Goal: Task Accomplishment & Management: Complete application form

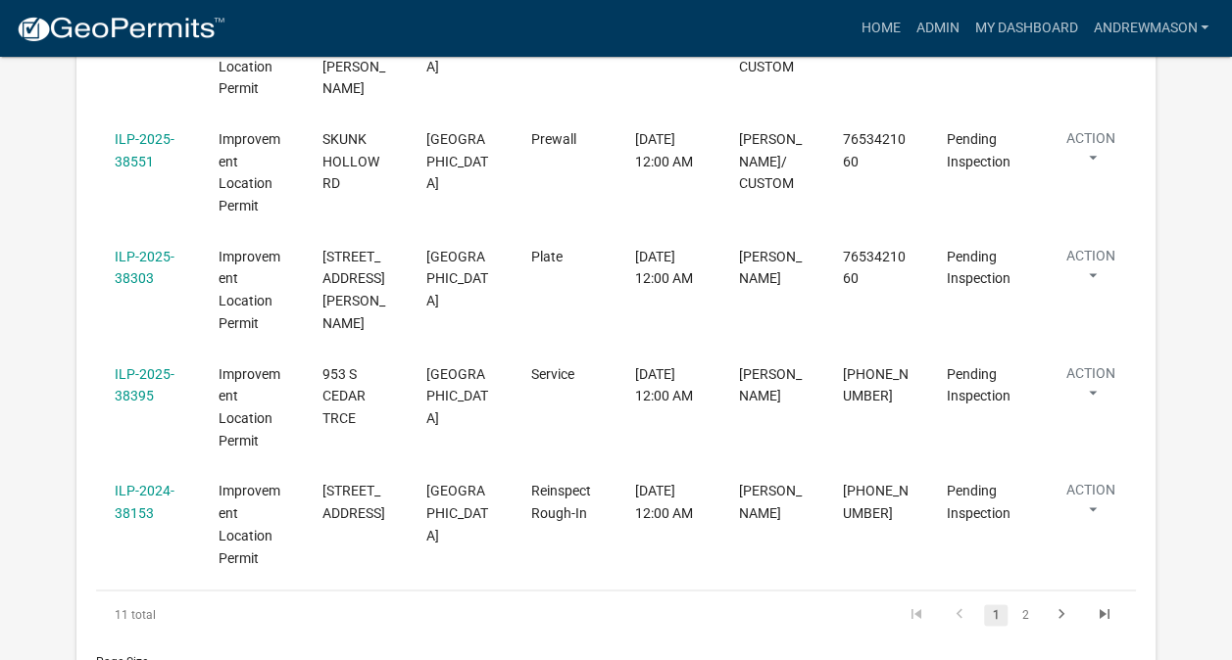
scroll to position [1220, 0]
click at [135, 482] on link "ILP-2024-38153" at bounding box center [145, 501] width 60 height 38
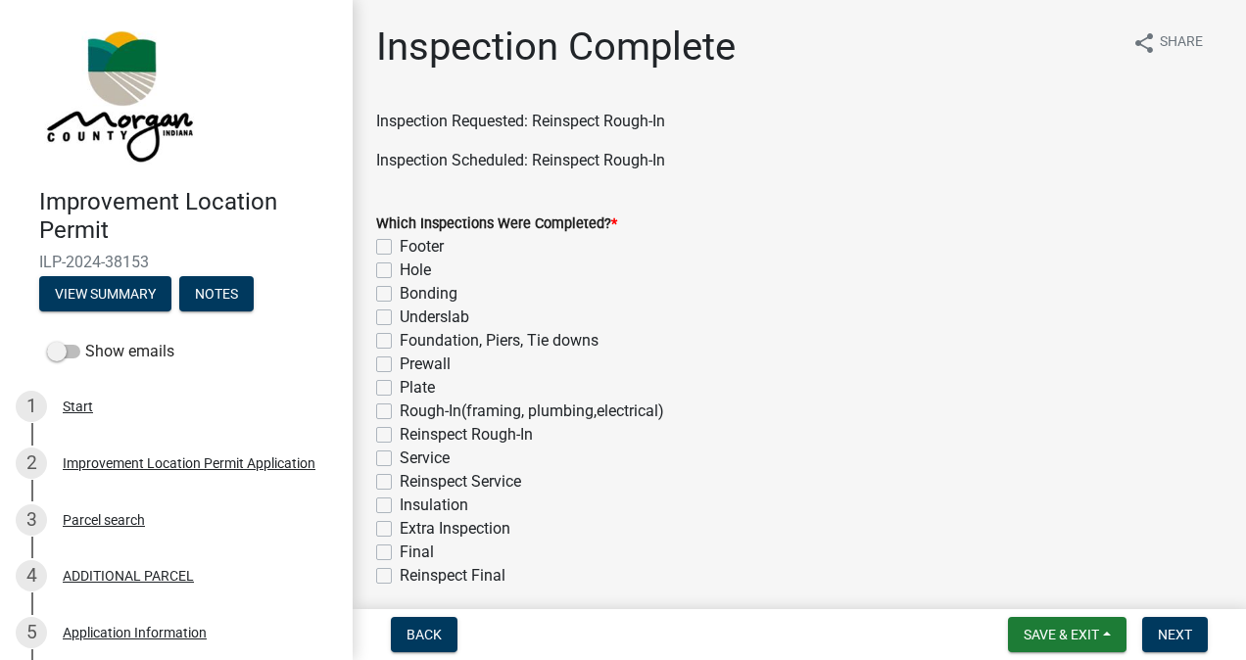
click at [400, 435] on label "Reinspect Rough-In" at bounding box center [466, 435] width 133 height 24
click at [400, 435] on input "Reinspect Rough-In" at bounding box center [406, 429] width 13 height 13
checkbox input "true"
checkbox input "false"
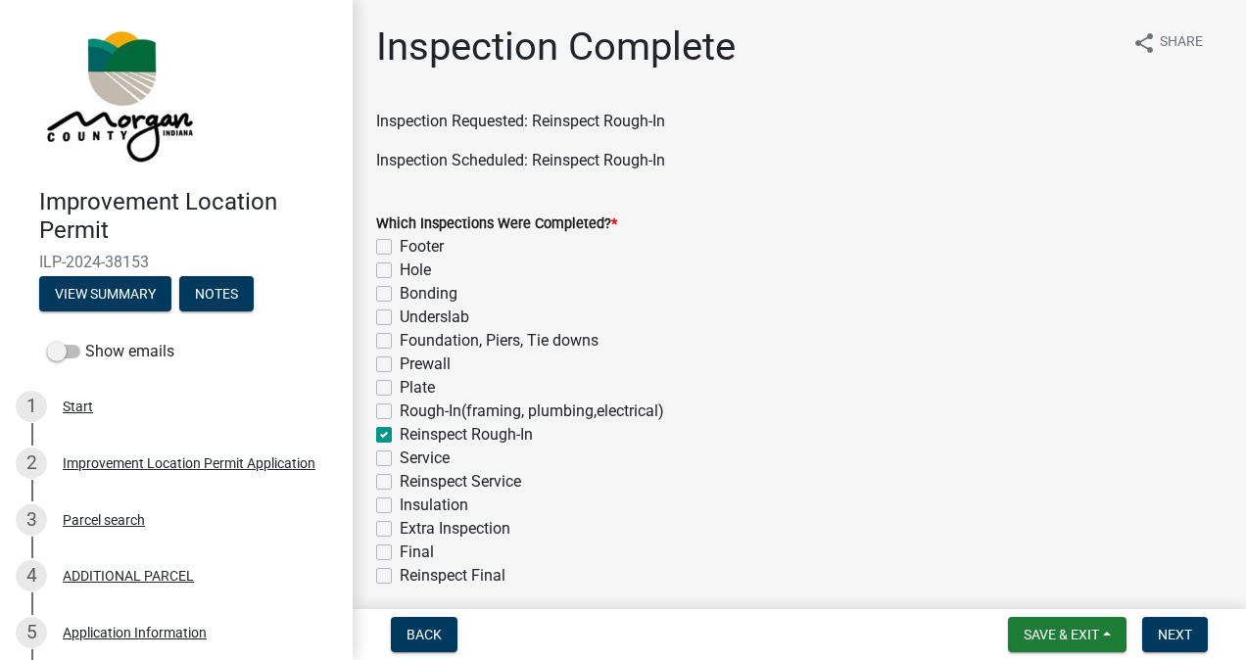
checkbox input "false"
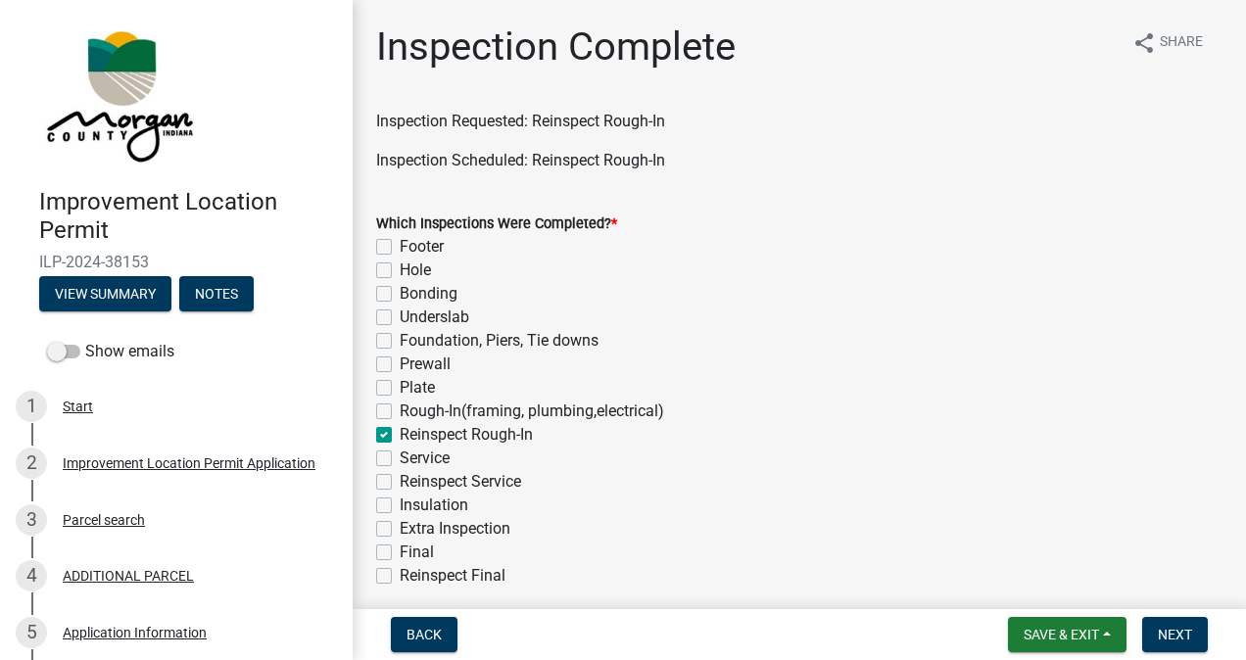
checkbox input "false"
checkbox input "true"
checkbox input "false"
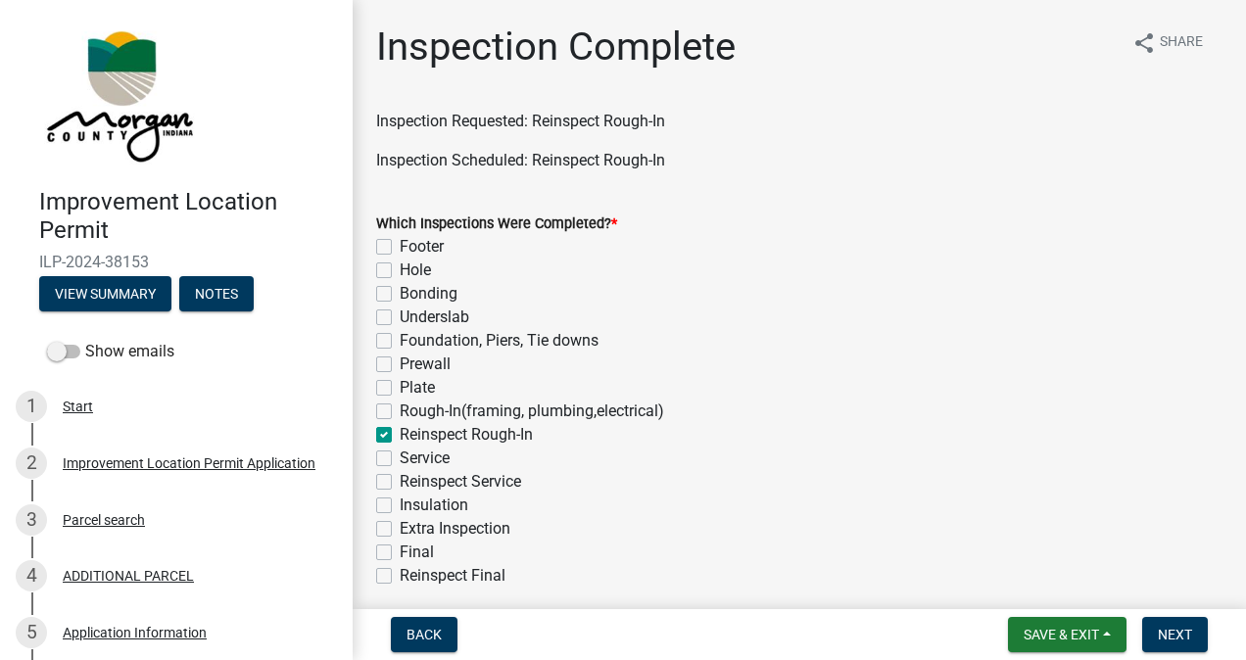
checkbox input "false"
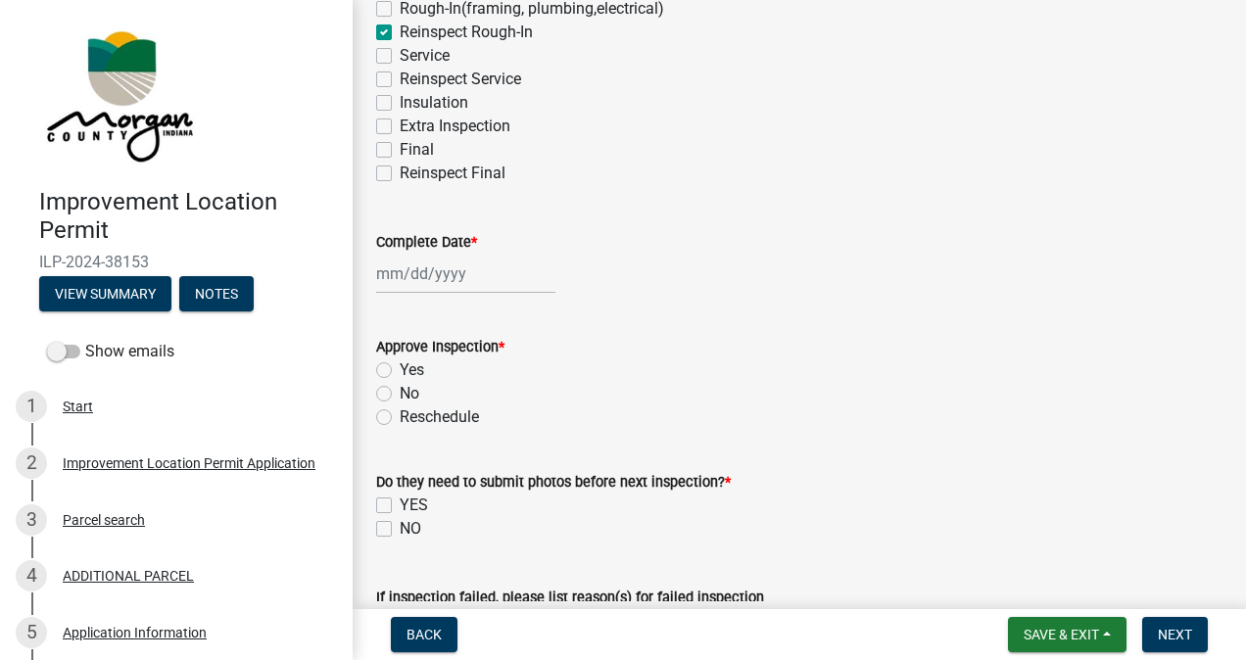
scroll to position [439, 0]
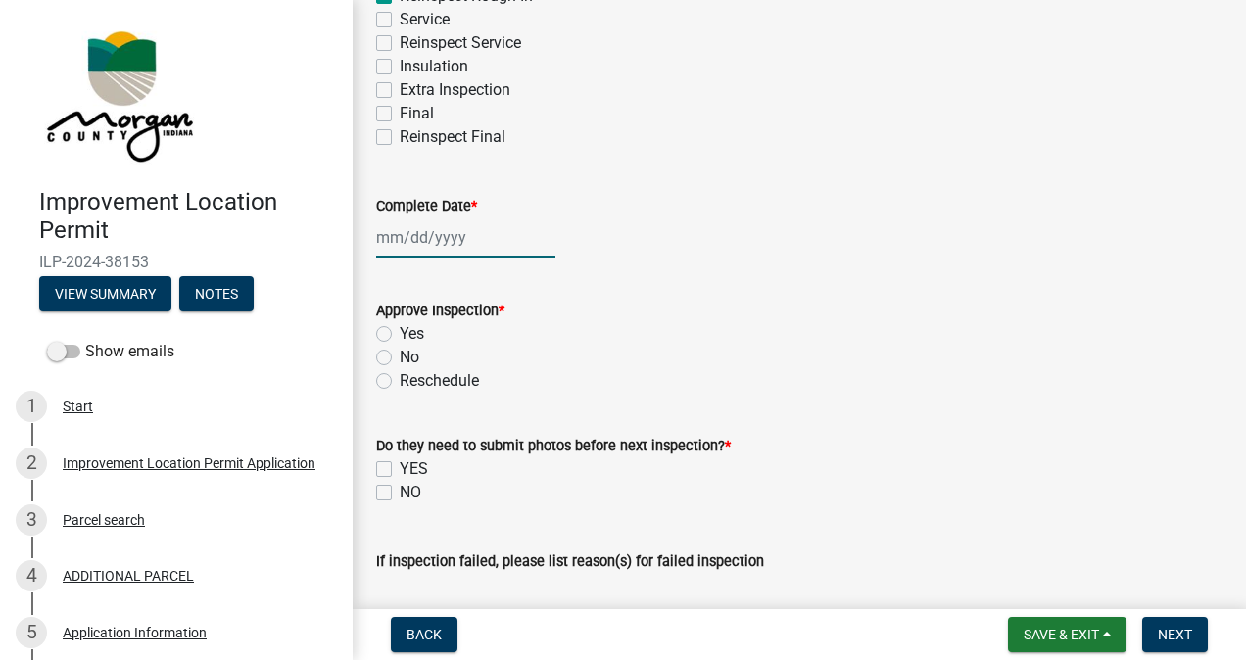
click at [448, 246] on div at bounding box center [465, 238] width 179 height 40
select select "9"
select select "2025"
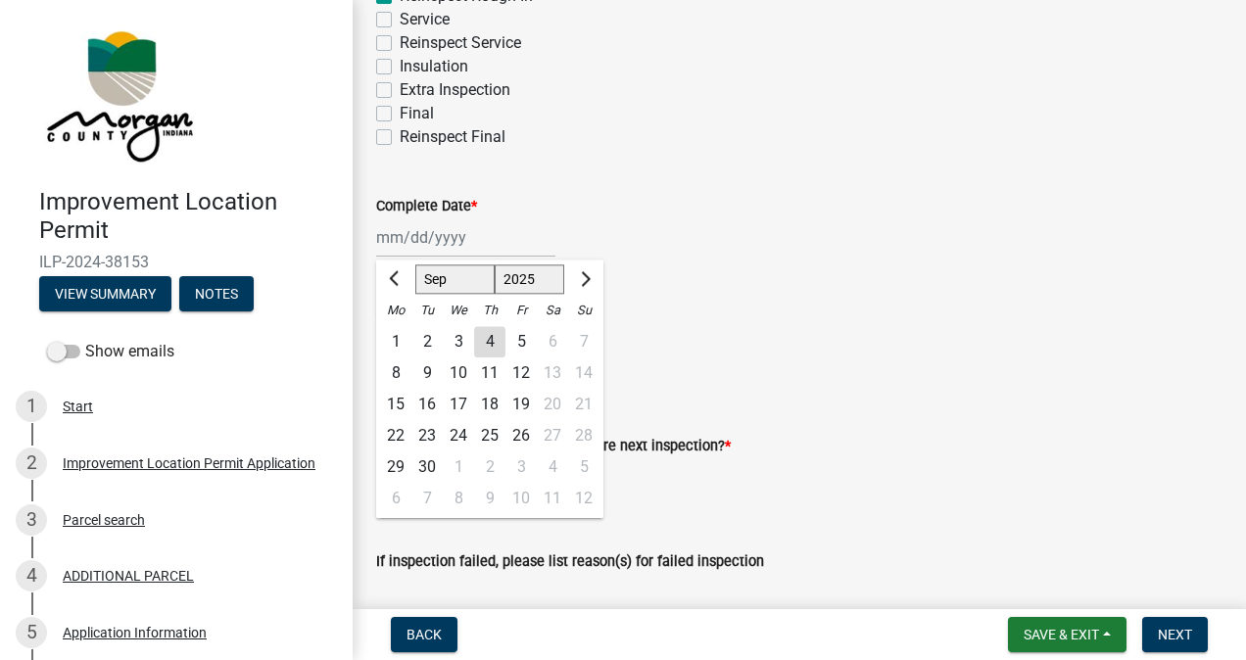
click at [490, 341] on div "4" at bounding box center [489, 341] width 31 height 31
type input "[DATE]"
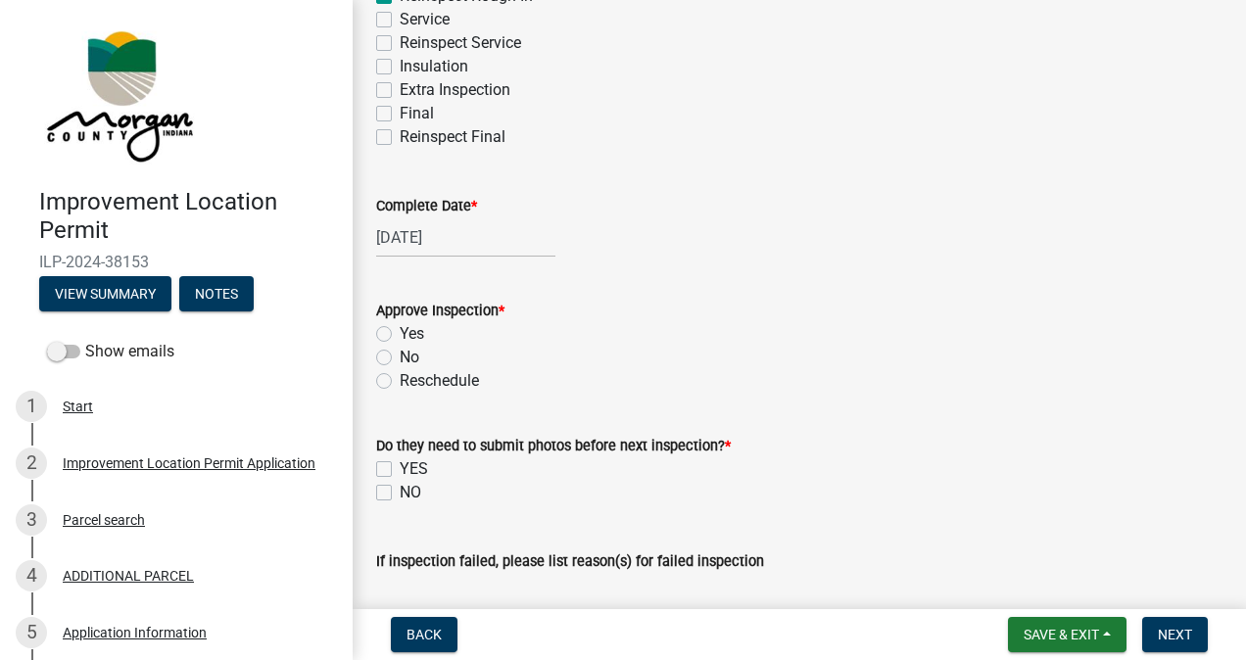
click at [400, 333] on label "Yes" at bounding box center [412, 334] width 24 height 24
click at [400, 333] on input "Yes" at bounding box center [406, 328] width 13 height 13
radio input "true"
click at [400, 492] on label "NO" at bounding box center [411, 493] width 22 height 24
click at [400, 492] on input "NO" at bounding box center [406, 487] width 13 height 13
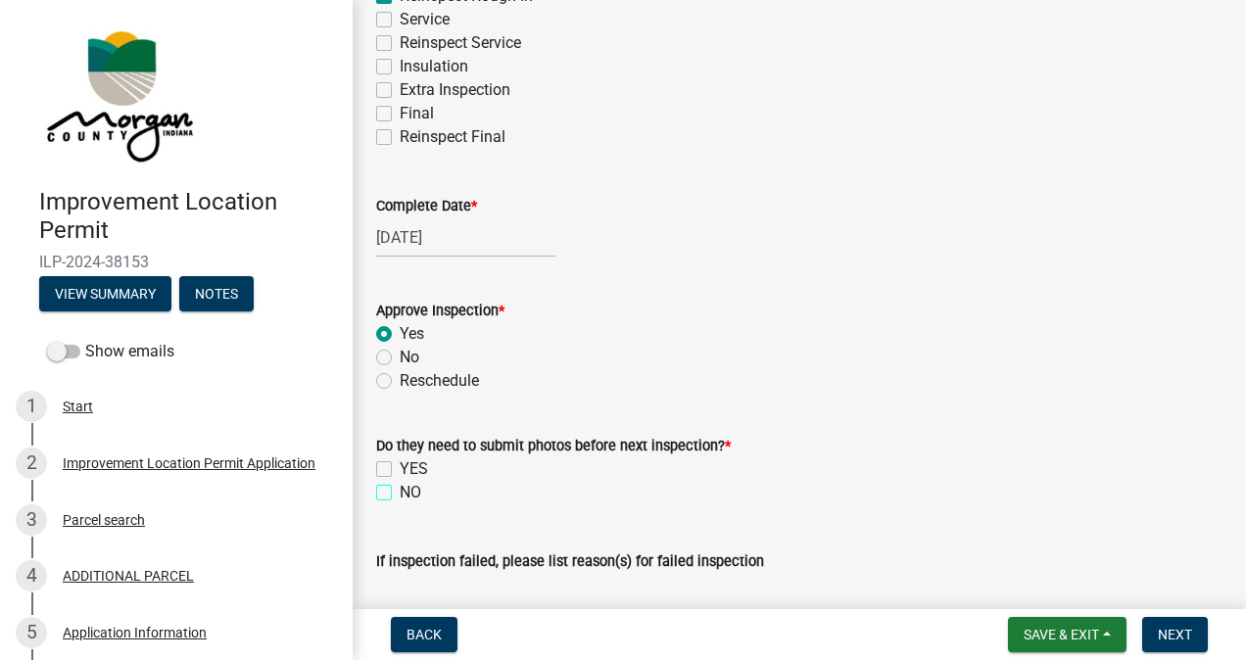
checkbox input "true"
checkbox input "false"
checkbox input "true"
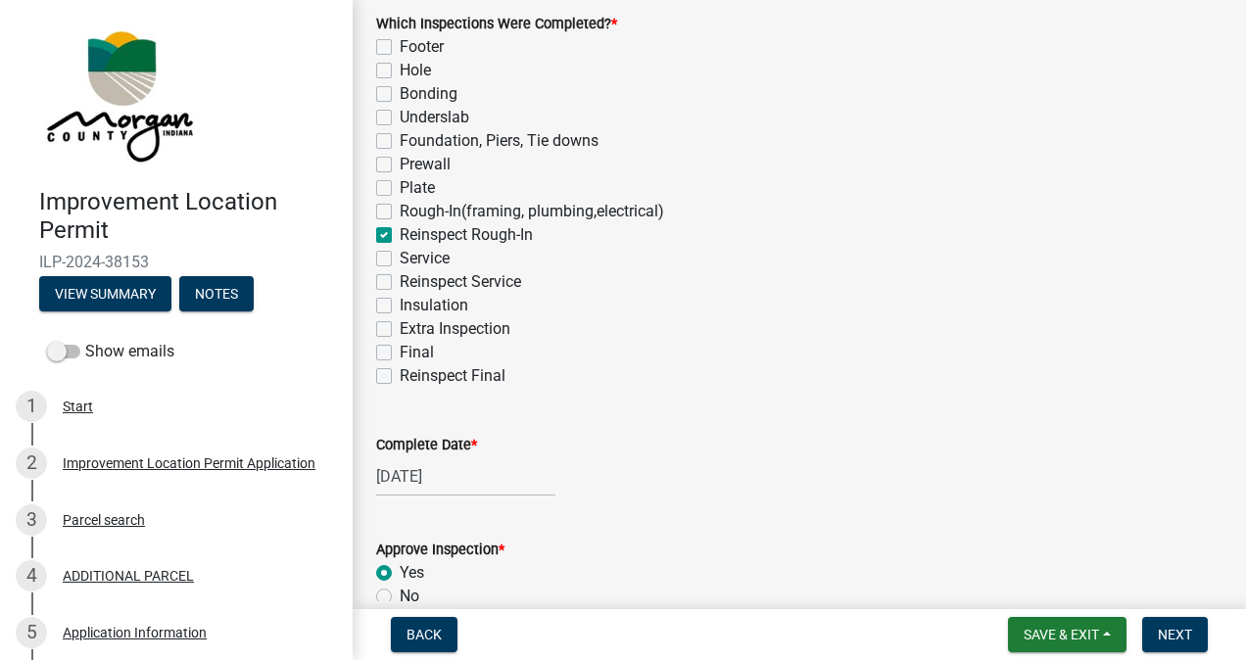
scroll to position [199, 0]
click at [400, 263] on label "Service" at bounding box center [425, 260] width 50 height 24
click at [400, 261] on input "Service" at bounding box center [406, 254] width 13 height 13
checkbox input "true"
checkbox input "false"
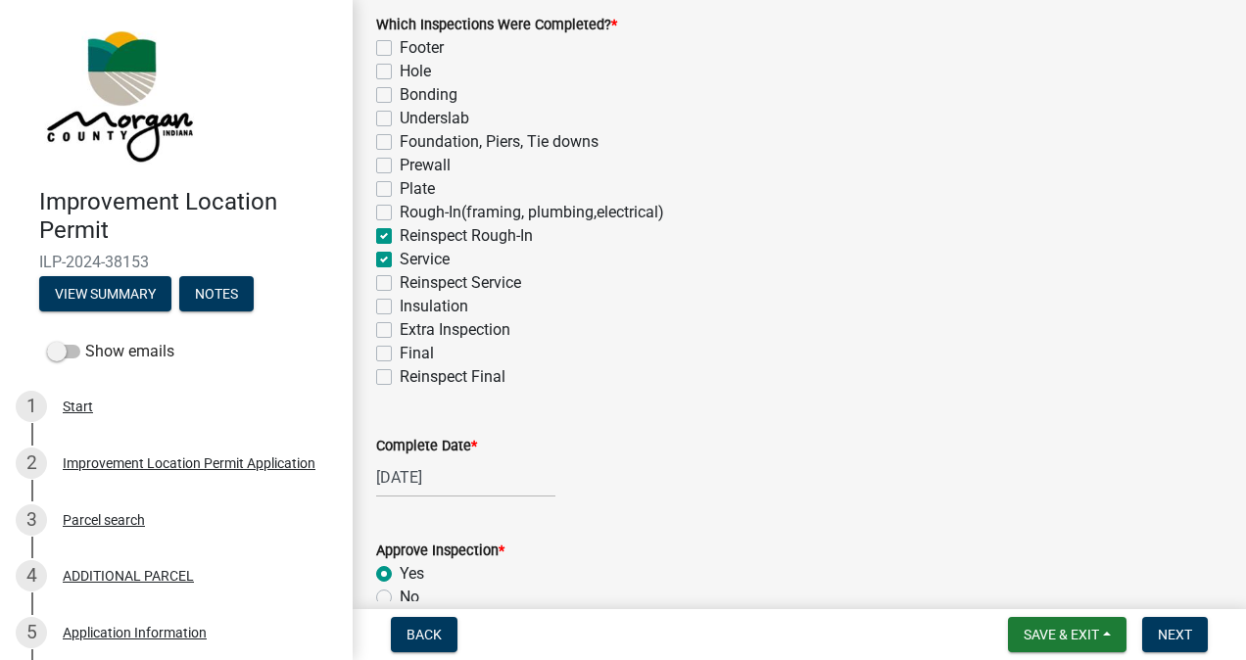
checkbox input "false"
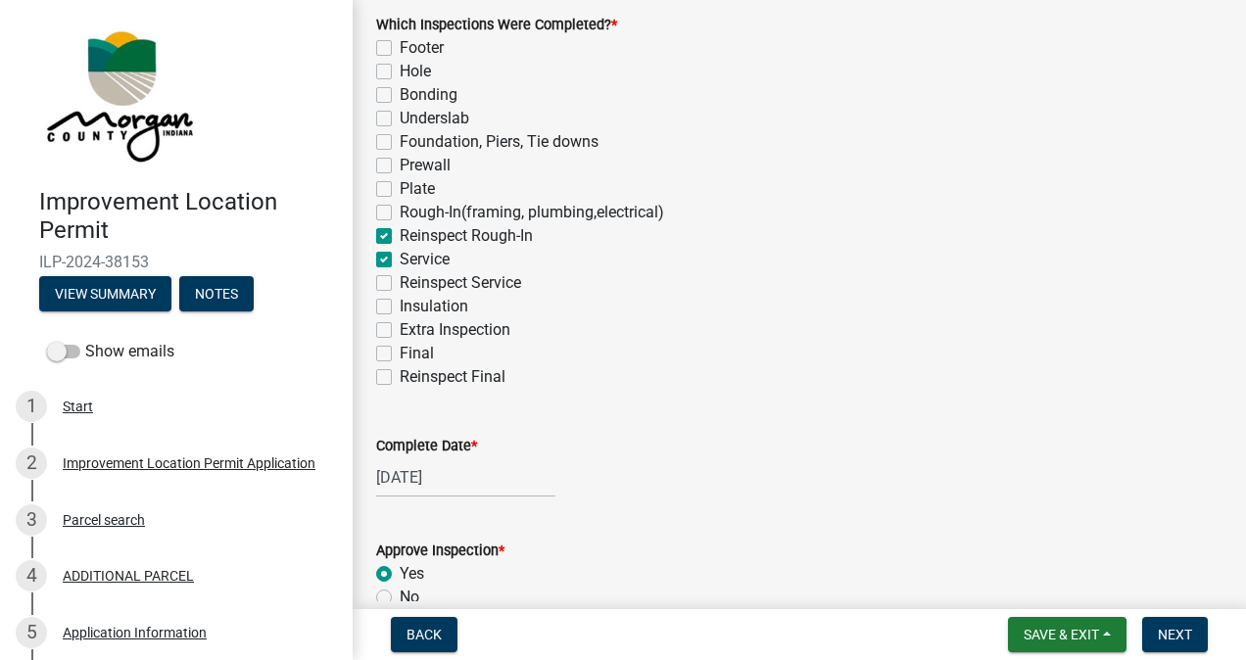
checkbox input "false"
checkbox input "true"
checkbox input "false"
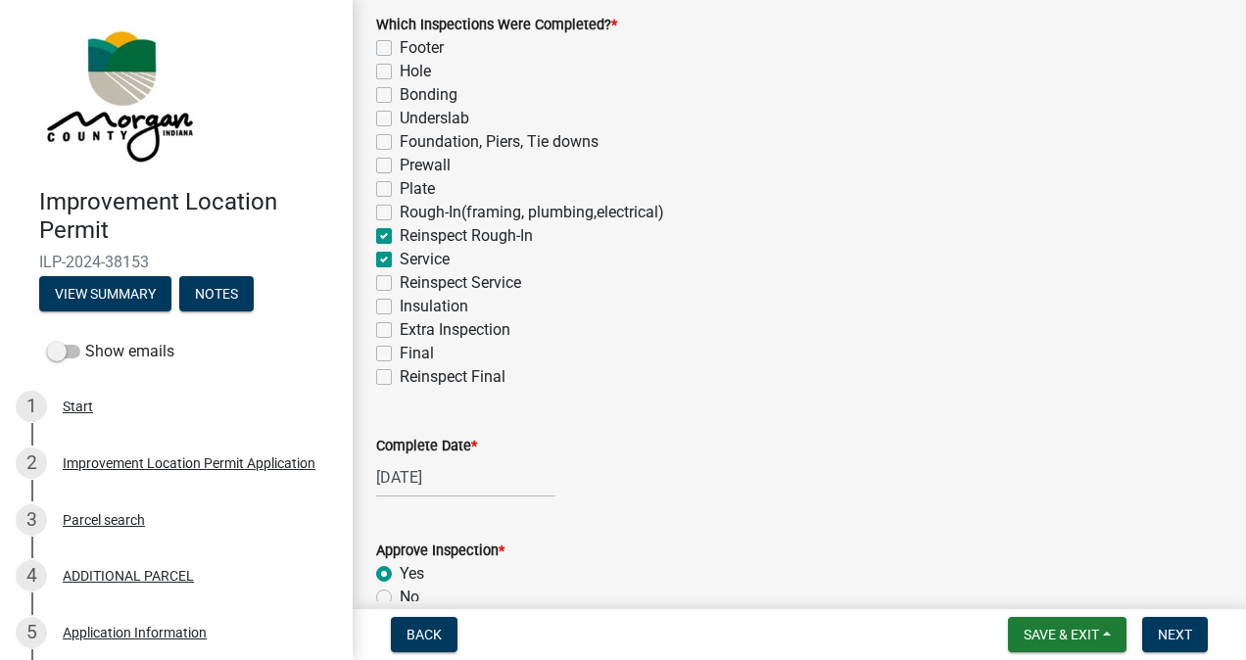
checkbox input "false"
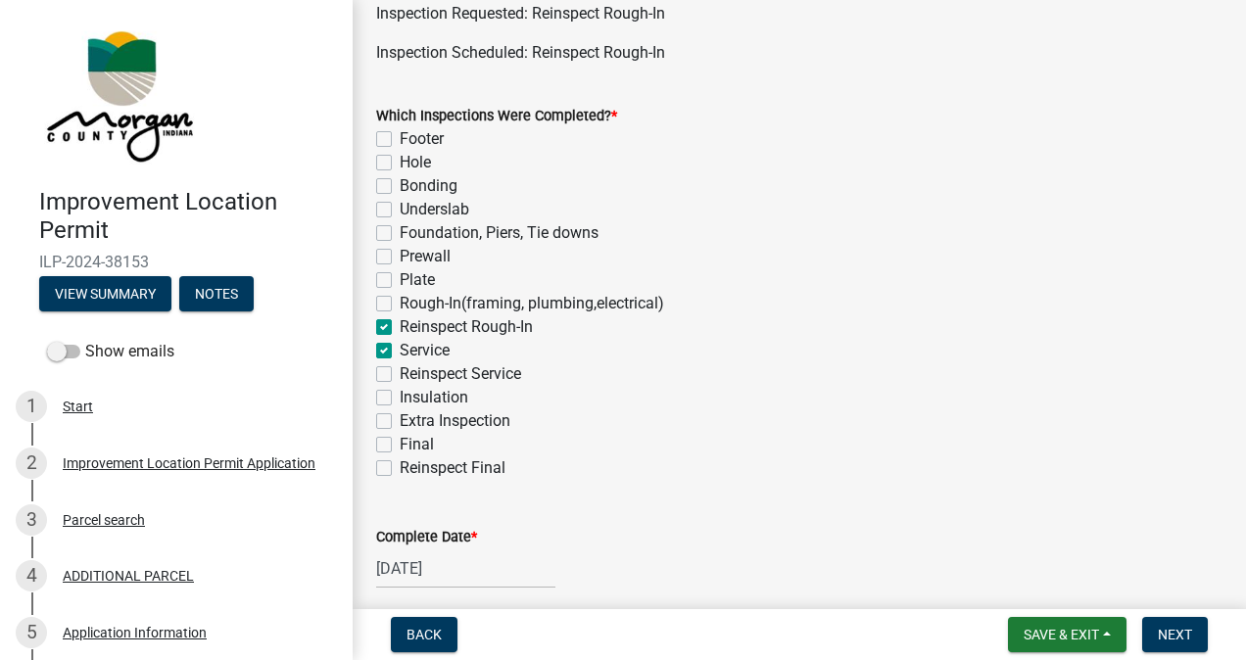
scroll to position [104, 0]
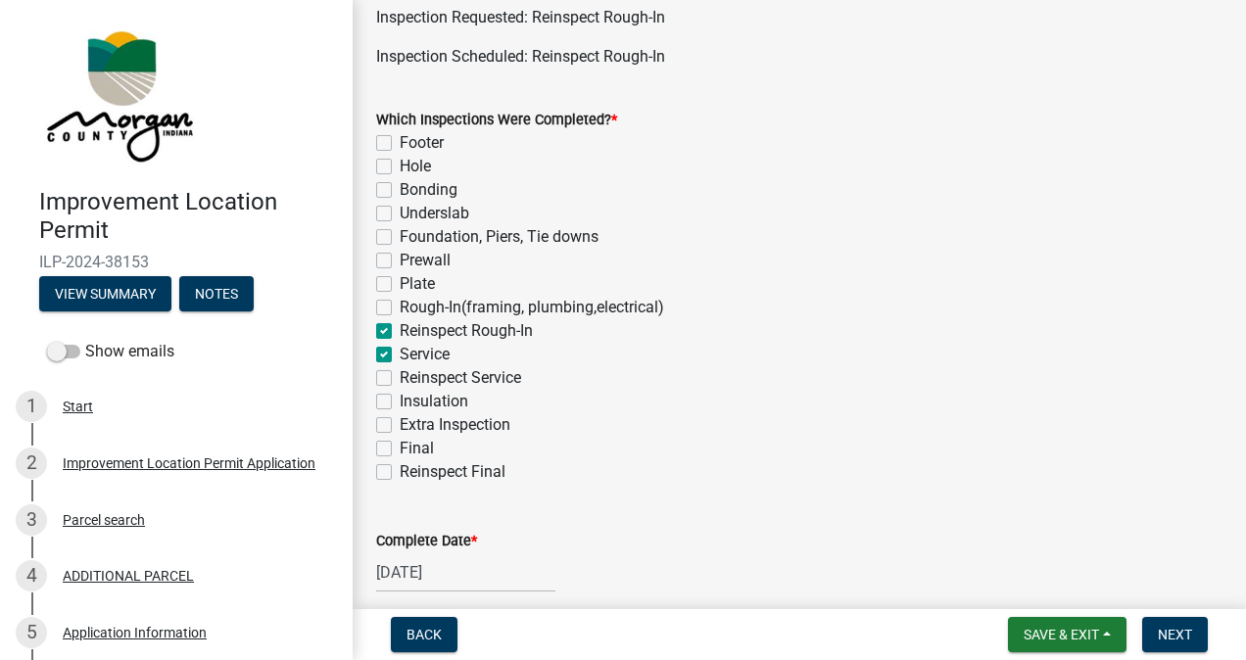
click at [400, 283] on label "Plate" at bounding box center [417, 284] width 35 height 24
click at [400, 283] on input "Plate" at bounding box center [406, 278] width 13 height 13
checkbox input "true"
checkbox input "false"
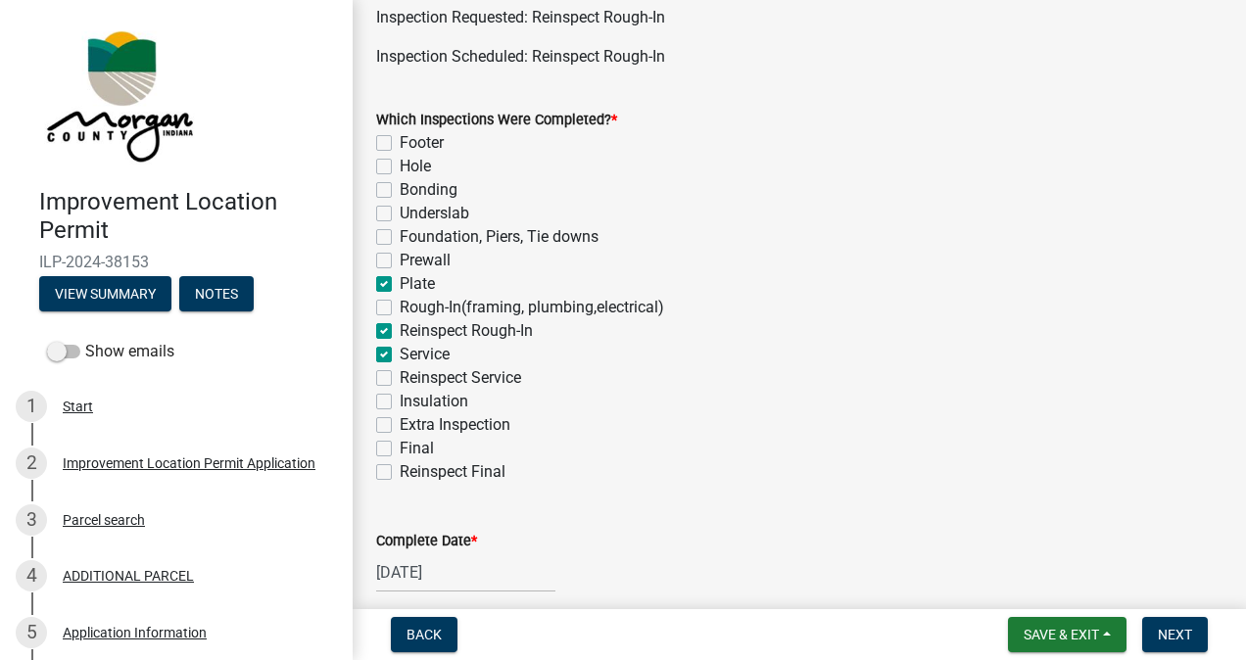
checkbox input "false"
checkbox input "true"
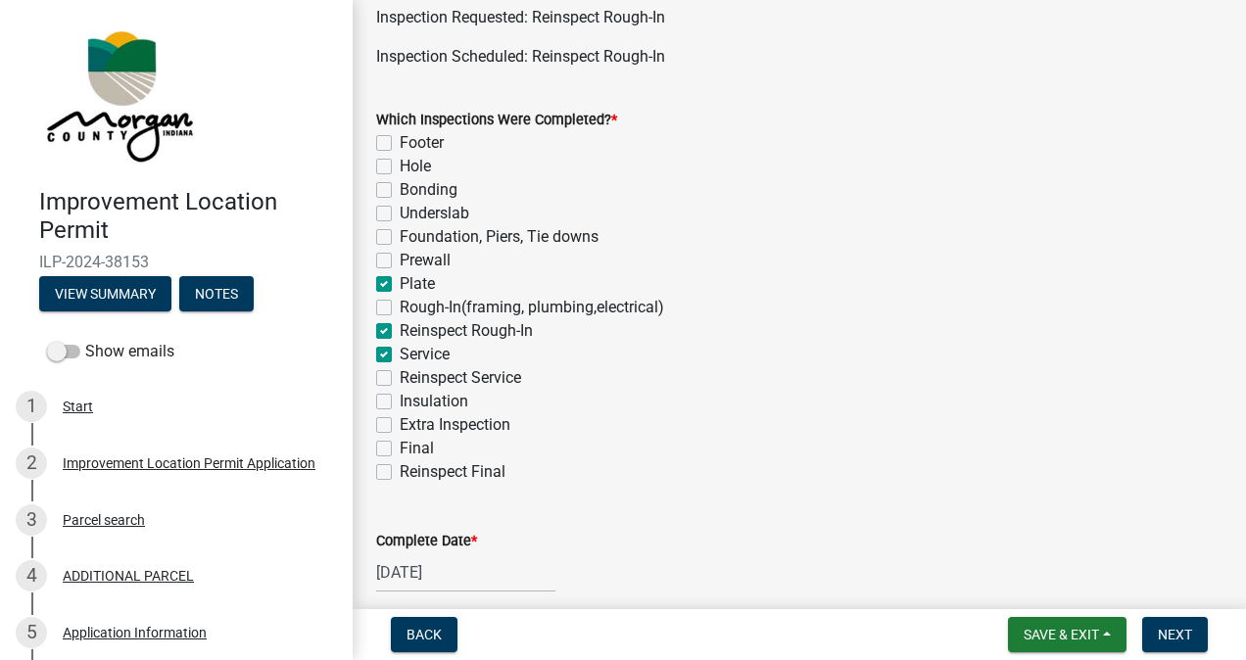
checkbox input "false"
checkbox input "true"
checkbox input "false"
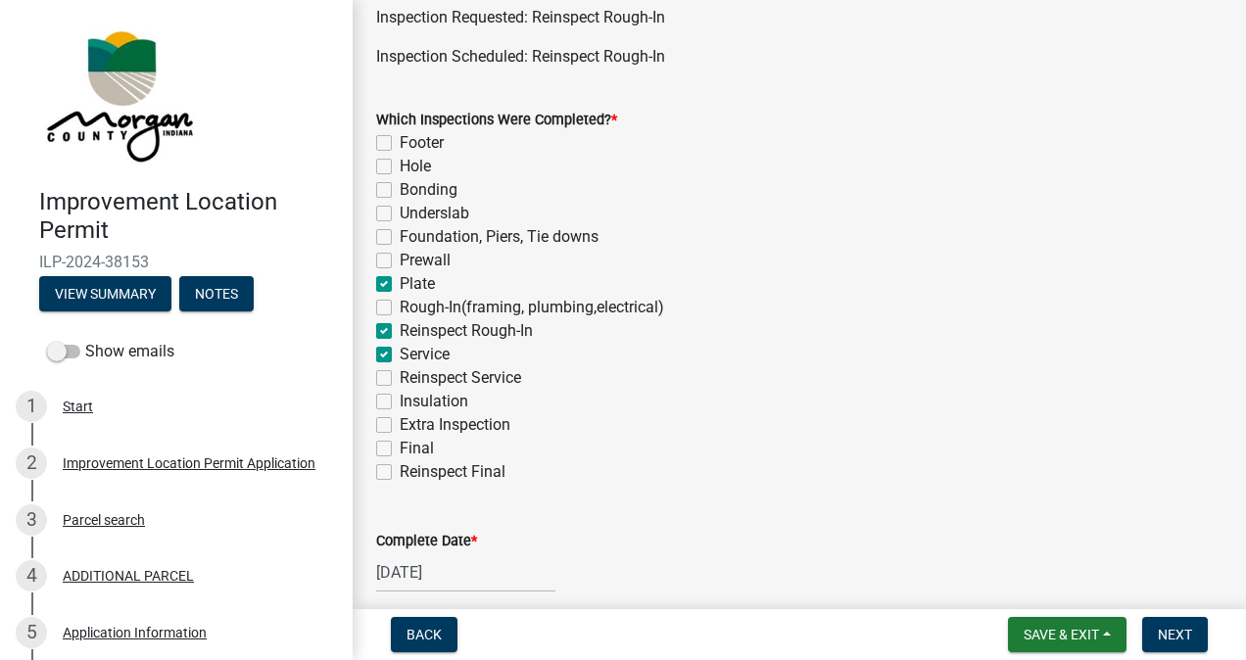
checkbox input "false"
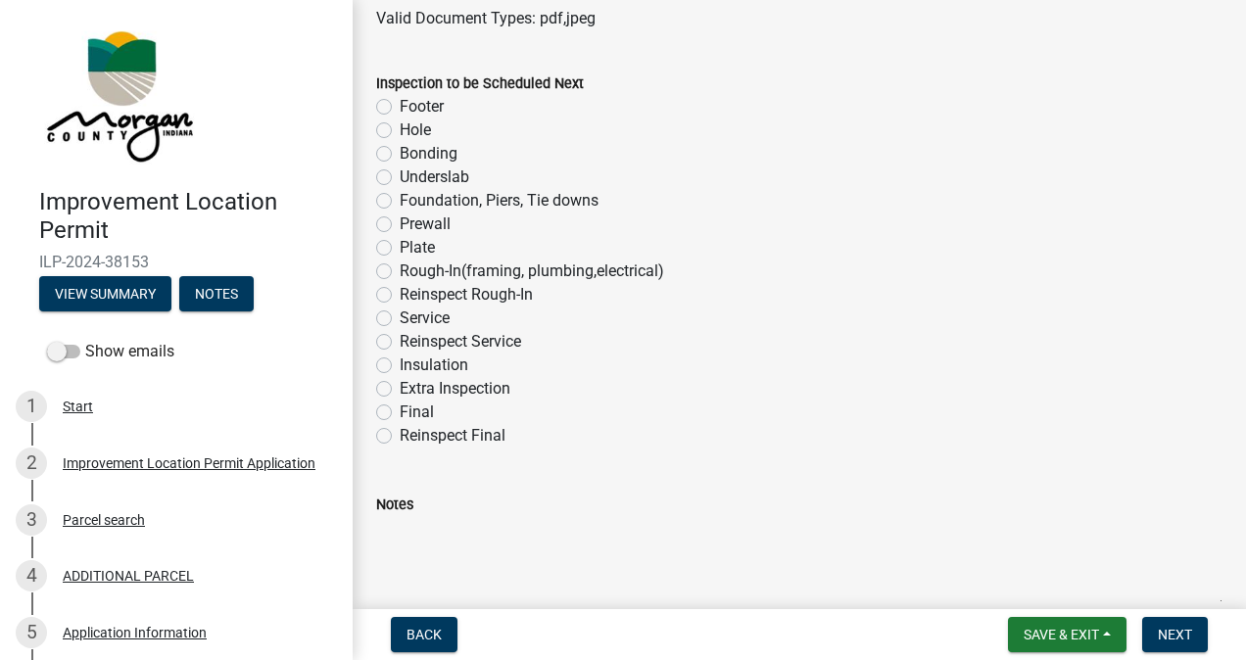
scroll to position [1232, 0]
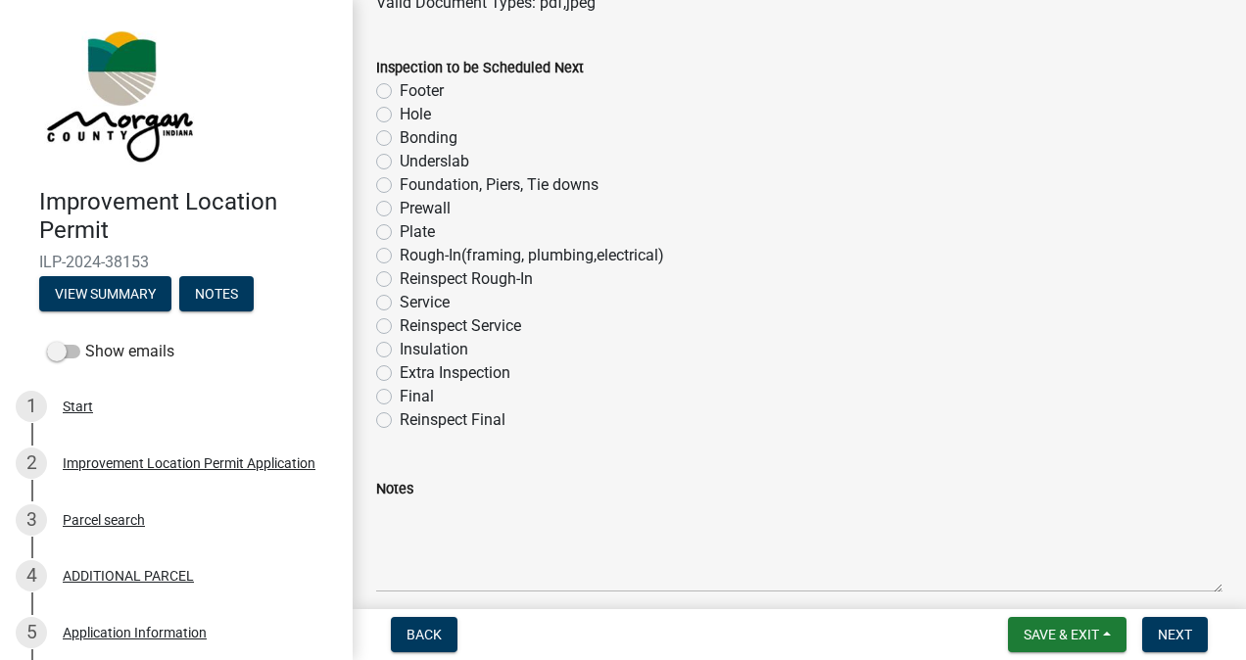
click at [400, 353] on label "Insulation" at bounding box center [434, 350] width 69 height 24
click at [400, 351] on input "Insulation" at bounding box center [406, 344] width 13 height 13
radio input "true"
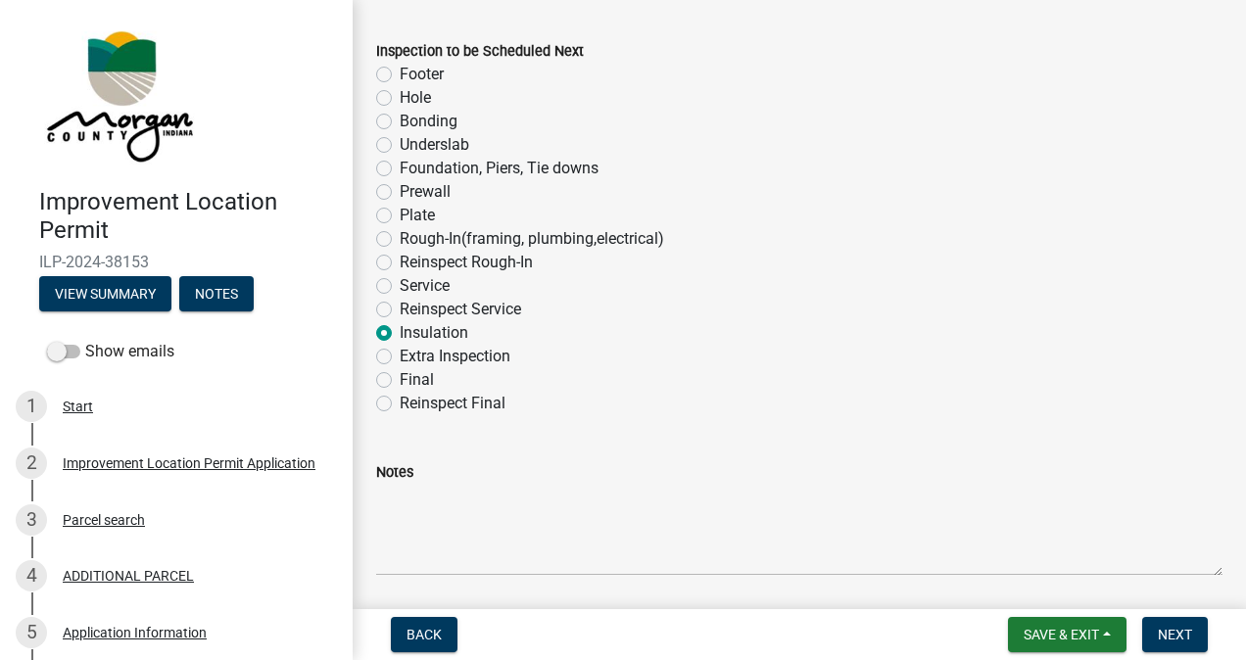
scroll to position [1315, 0]
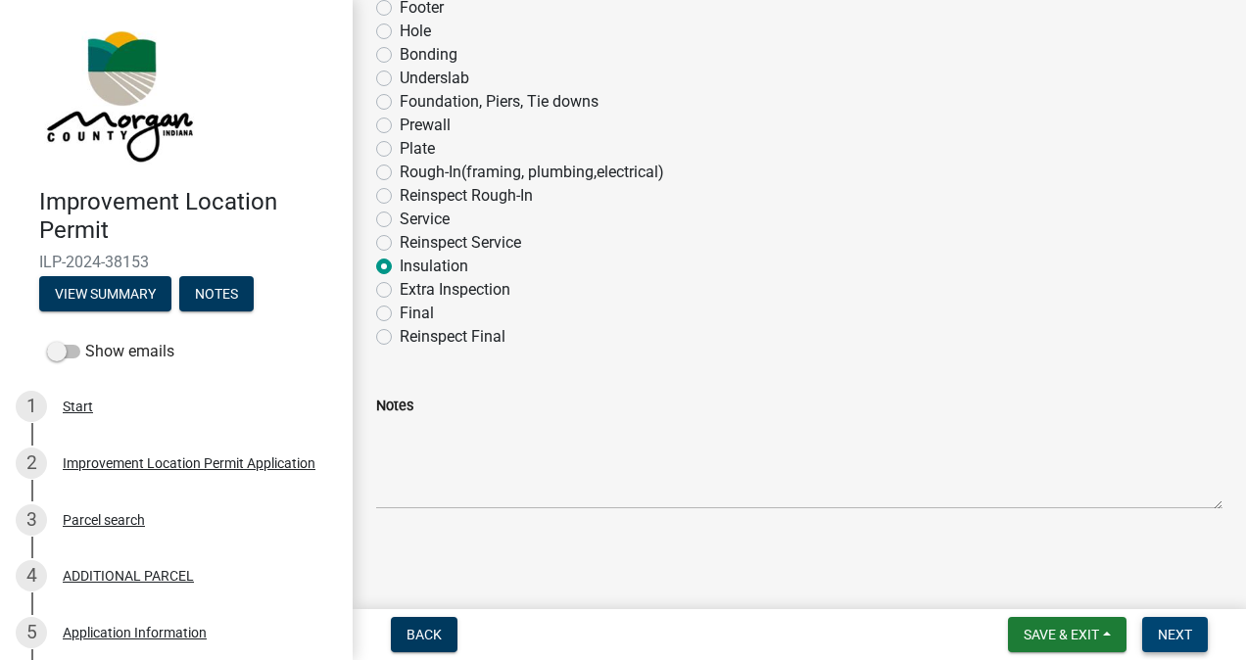
click at [1165, 635] on span "Next" at bounding box center [1175, 635] width 34 height 16
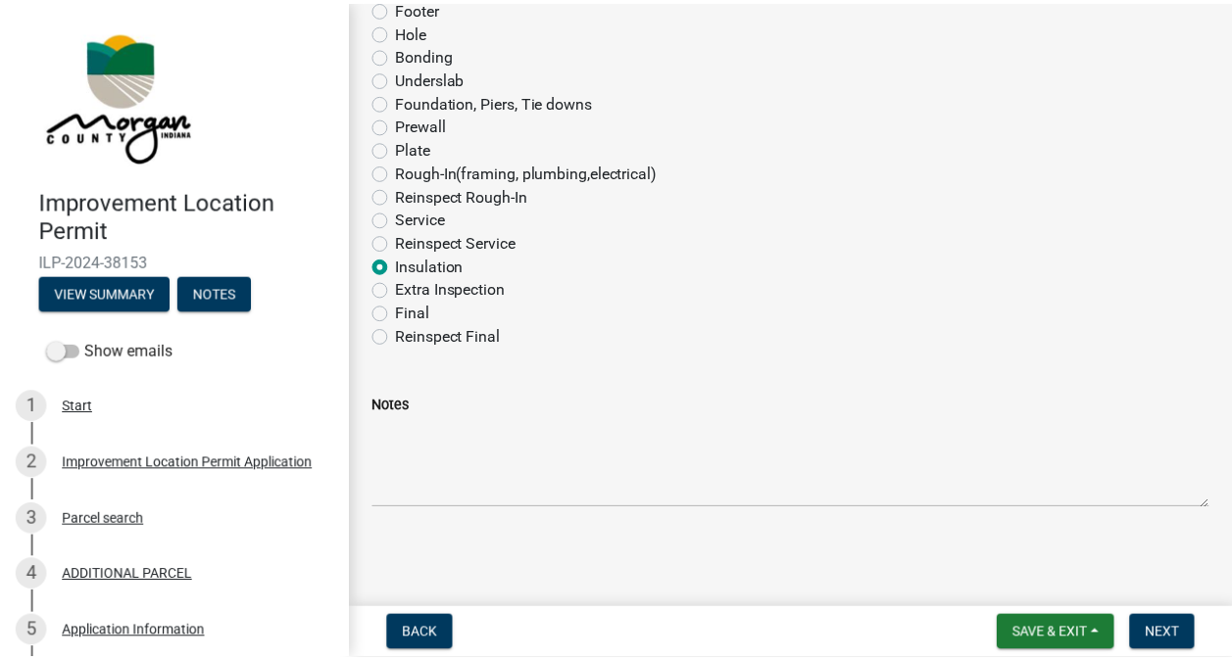
scroll to position [0, 0]
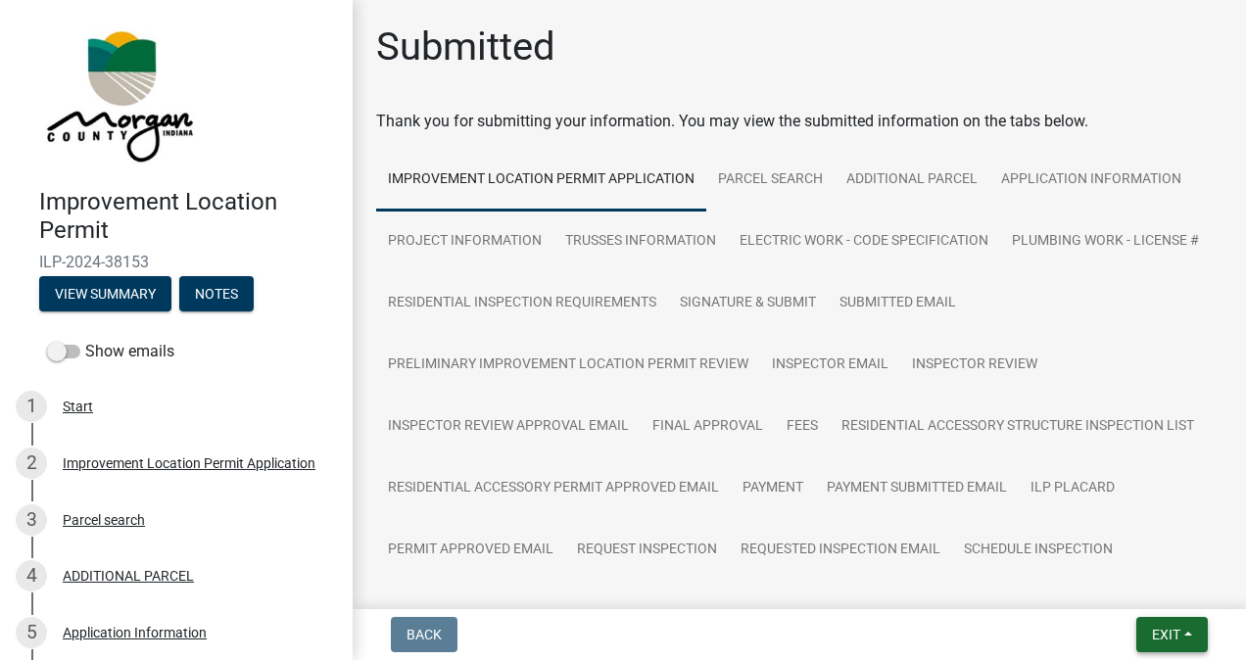
click at [1157, 640] on span "Exit" at bounding box center [1166, 635] width 28 height 16
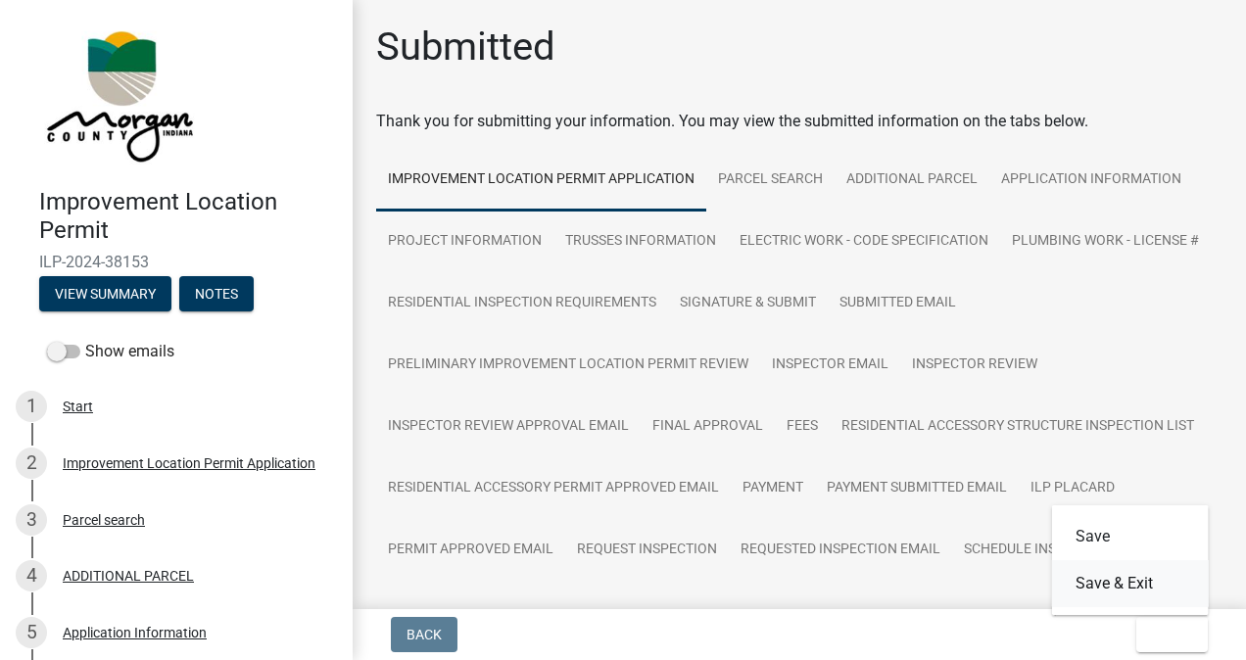
click at [1125, 584] on button "Save & Exit" at bounding box center [1130, 583] width 157 height 47
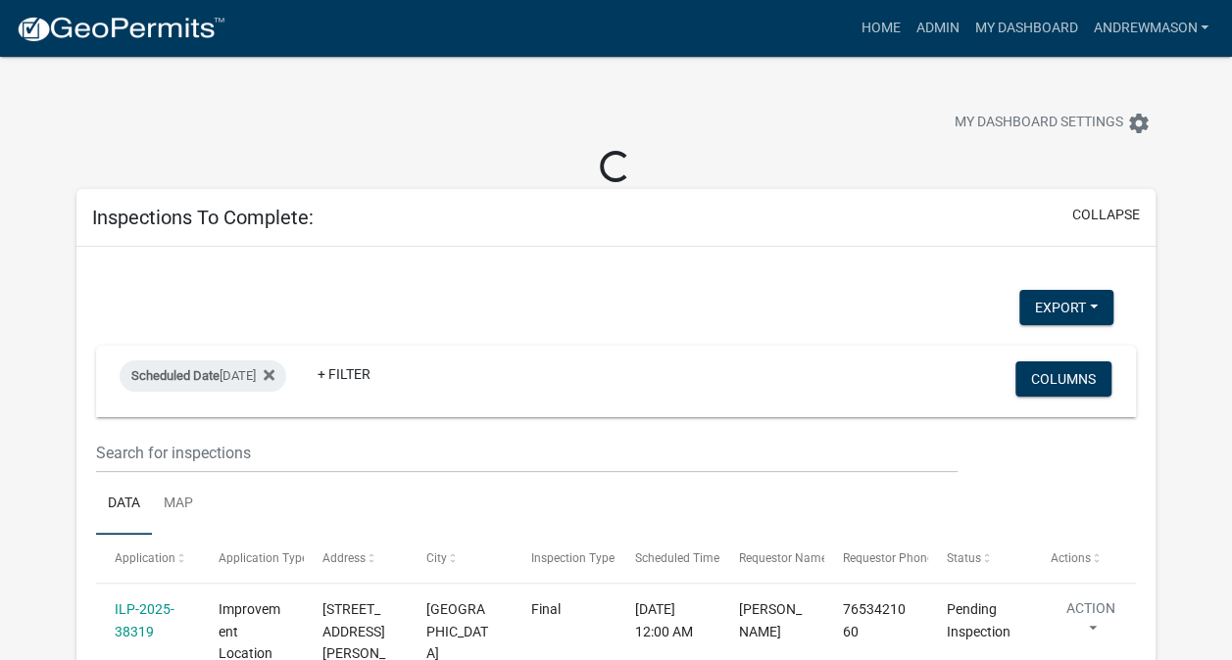
select select "3: 100"
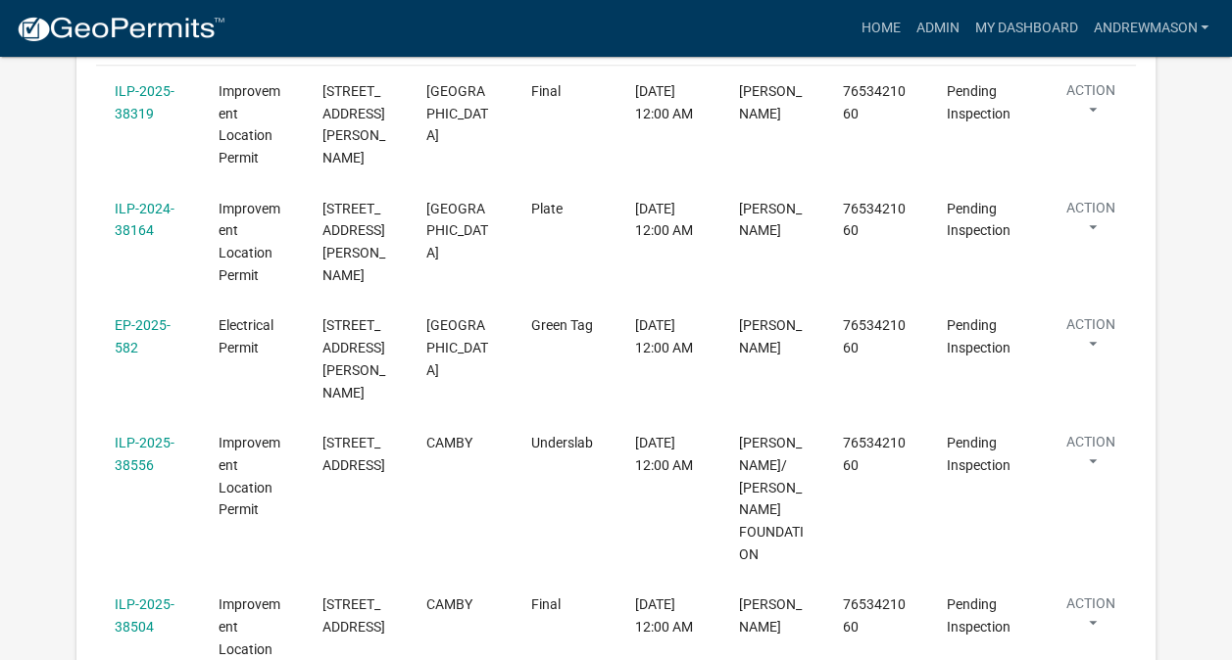
scroll to position [485, 0]
click at [145, 434] on link "ILP-2025-38556" at bounding box center [145, 453] width 60 height 38
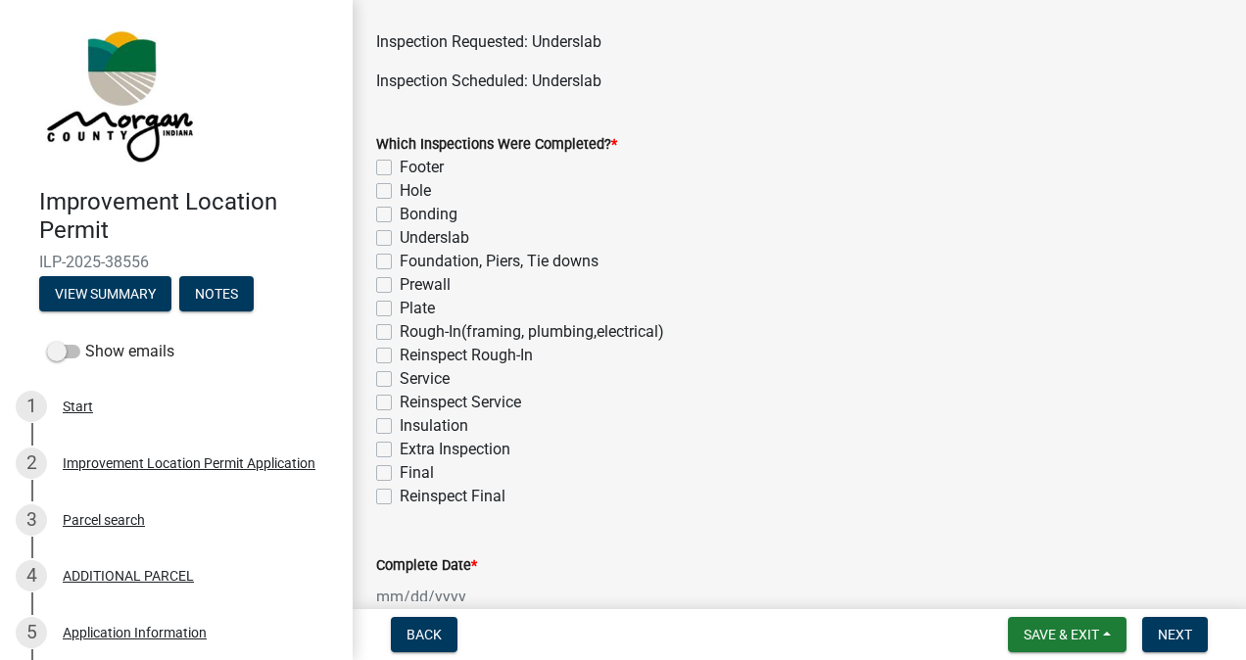
scroll to position [82, 0]
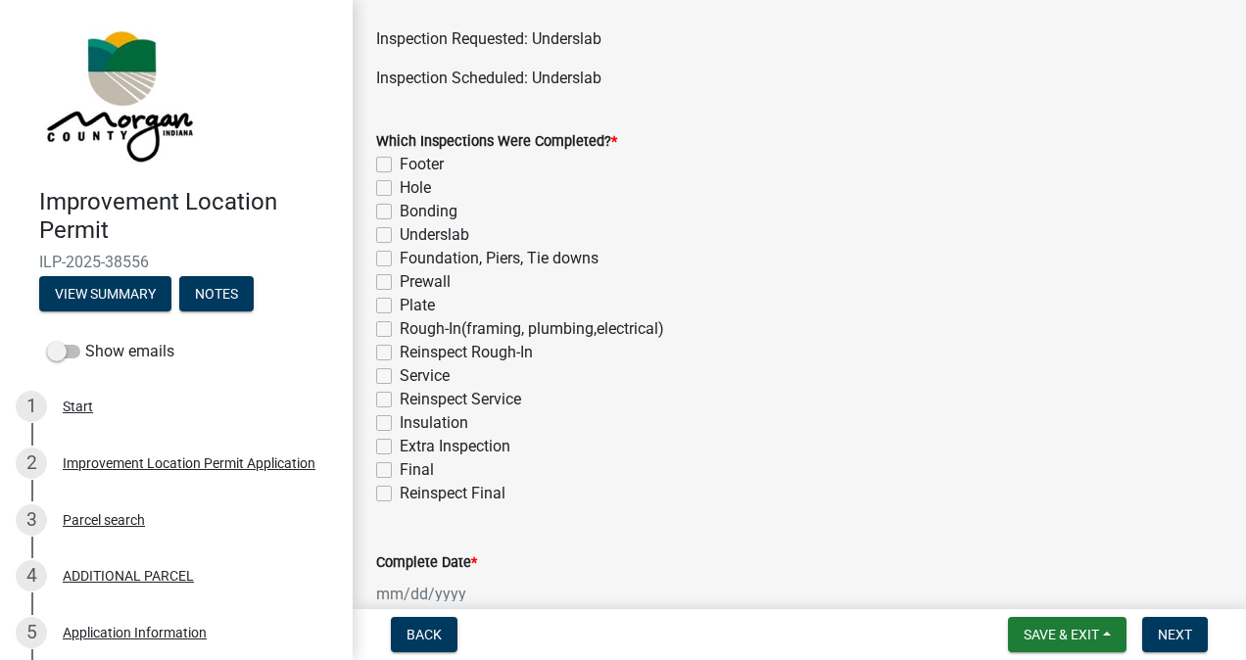
click at [400, 237] on label "Underslab" at bounding box center [435, 235] width 70 height 24
click at [400, 236] on input "Underslab" at bounding box center [406, 229] width 13 height 13
checkbox input "true"
checkbox input "false"
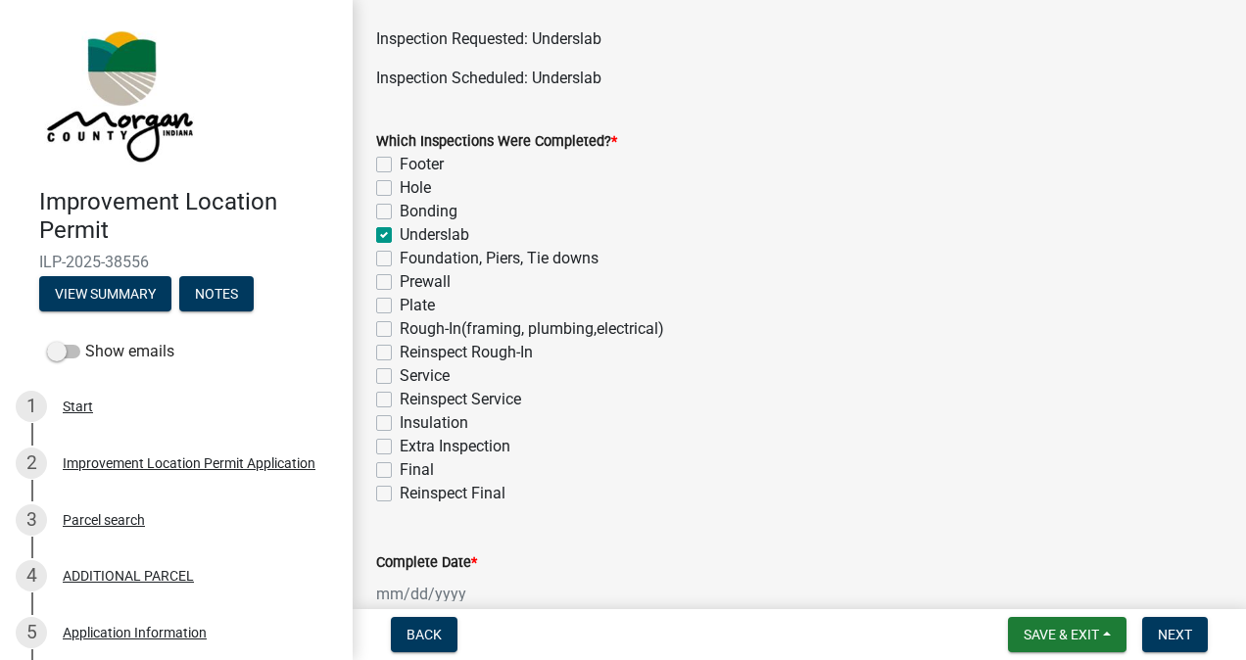
checkbox input "false"
checkbox input "true"
checkbox input "false"
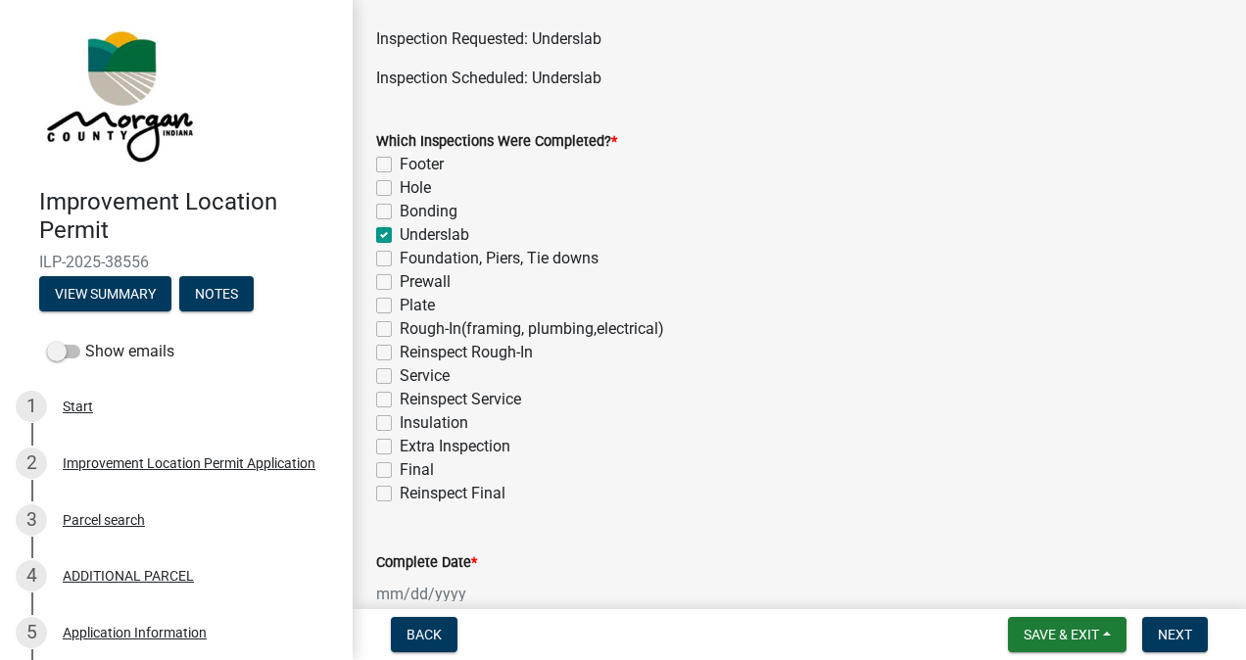
checkbox input "false"
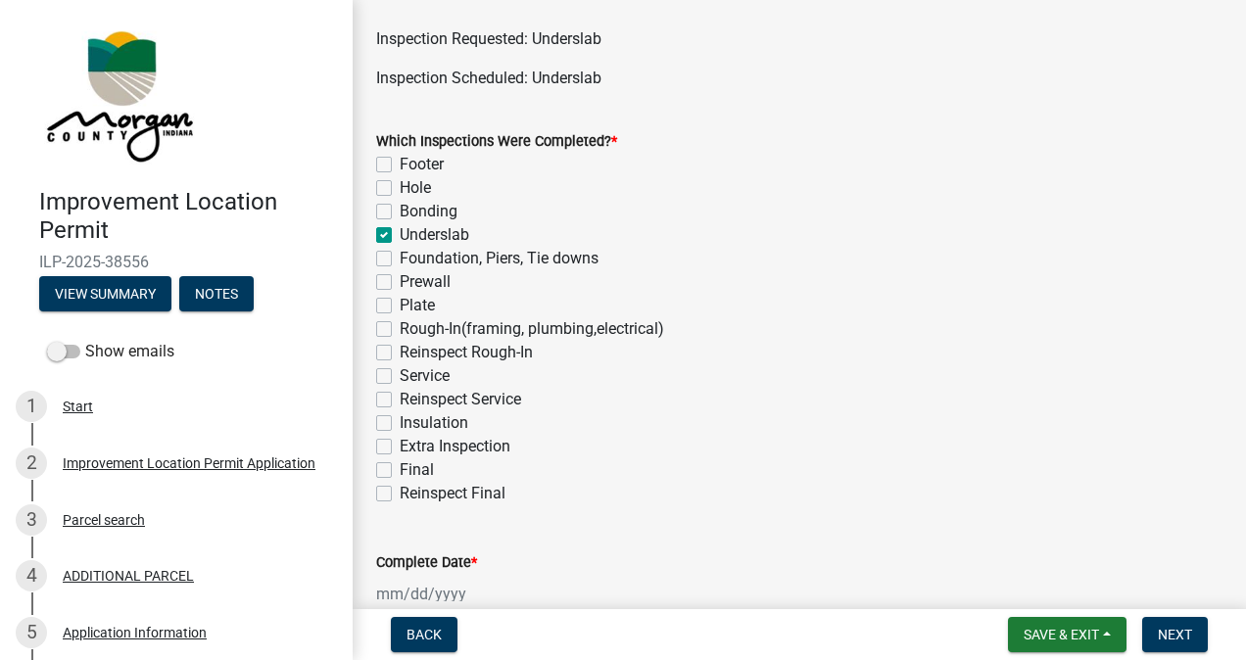
checkbox input "false"
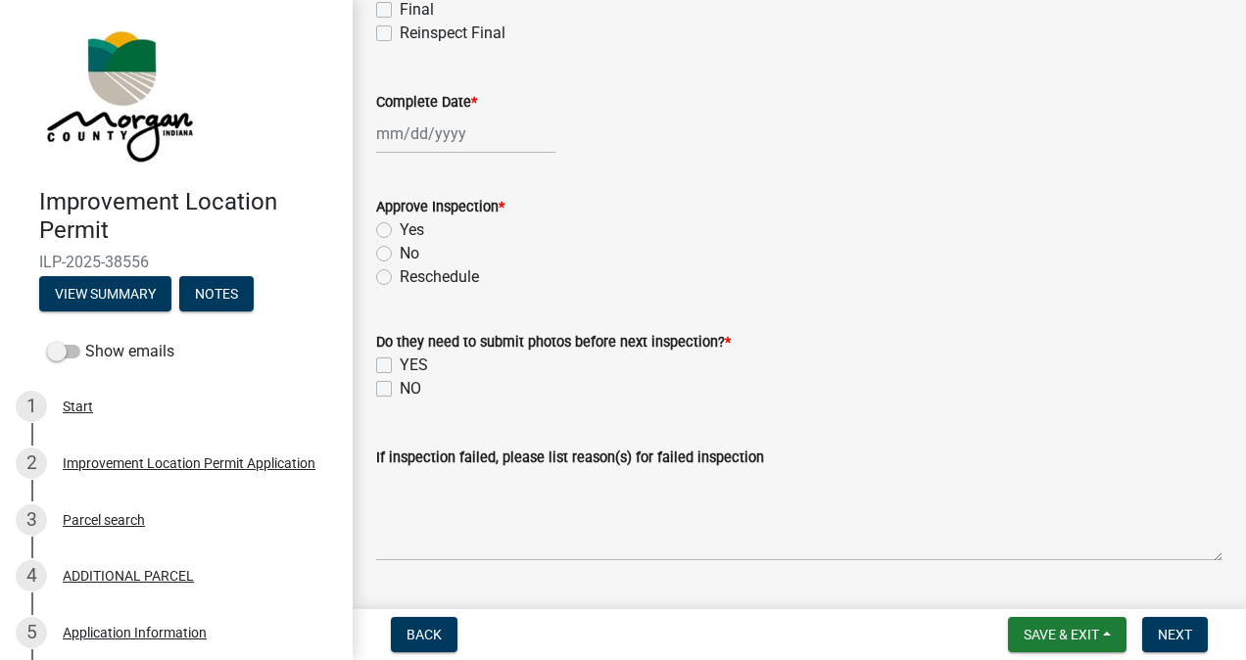
scroll to position [544, 0]
click at [454, 134] on div at bounding box center [465, 133] width 179 height 40
select select "9"
select select "2025"
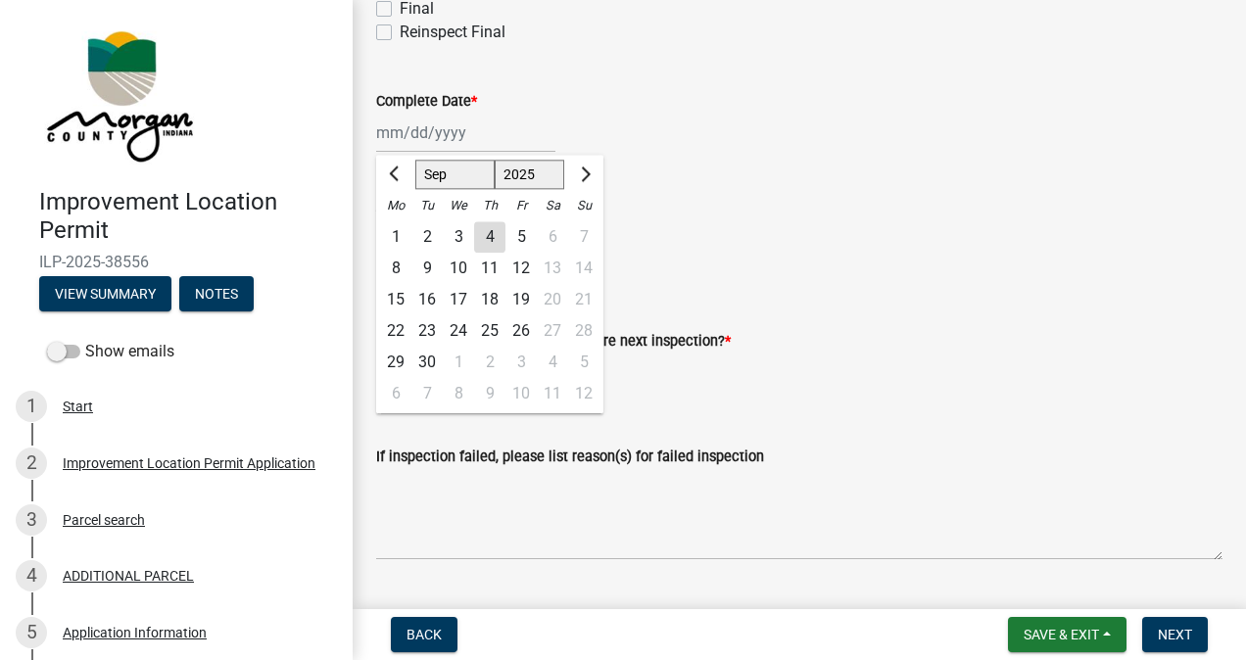
click at [490, 239] on div "4" at bounding box center [489, 236] width 31 height 31
type input "[DATE]"
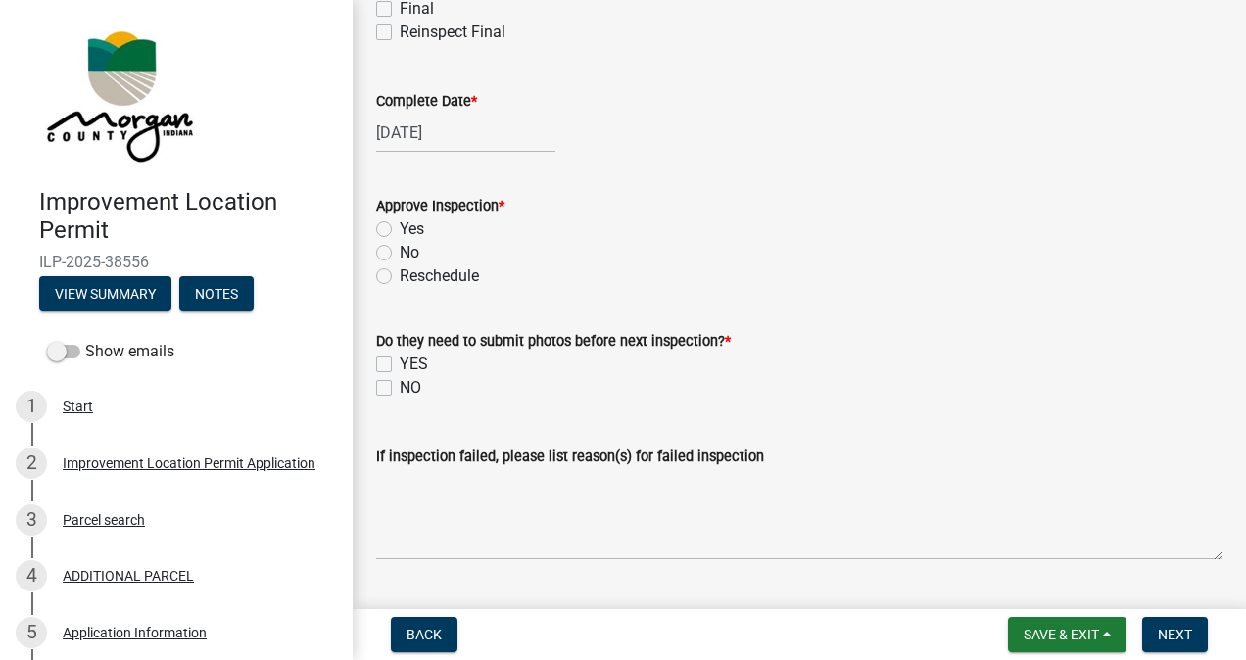
click at [400, 228] on label "Yes" at bounding box center [412, 230] width 24 height 24
click at [400, 228] on input "Yes" at bounding box center [406, 224] width 13 height 13
radio input "true"
click at [400, 392] on label "NO" at bounding box center [411, 388] width 22 height 24
click at [400, 389] on input "NO" at bounding box center [406, 382] width 13 height 13
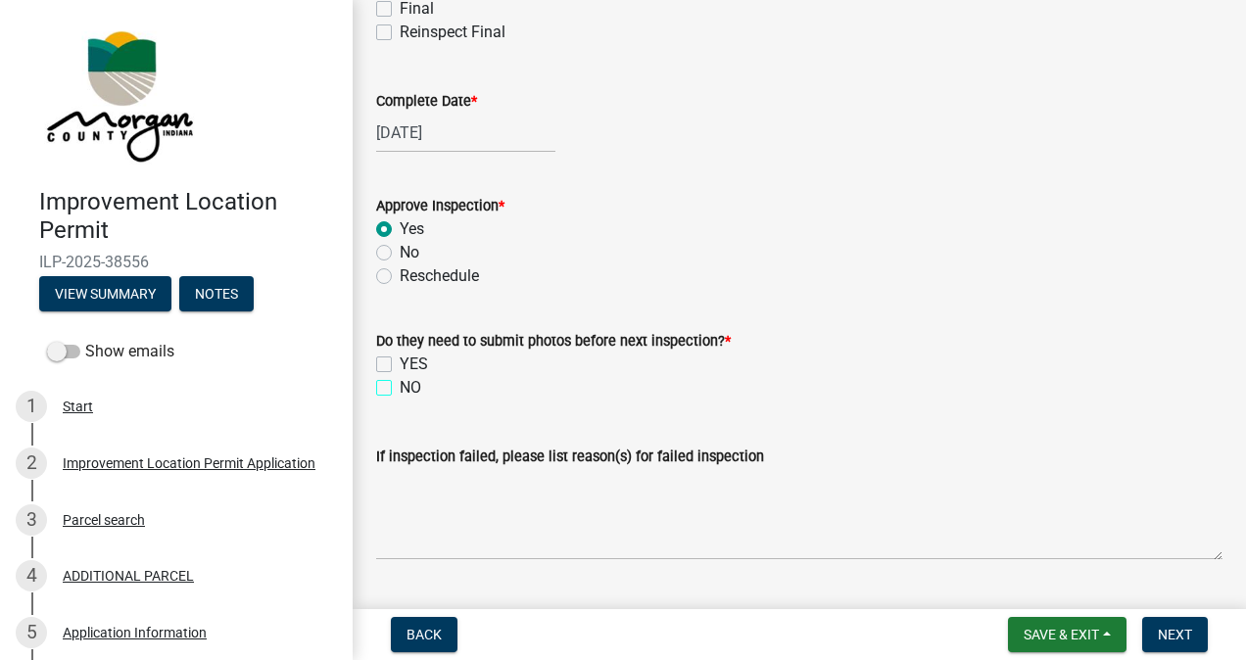
checkbox input "true"
checkbox input "false"
checkbox input "true"
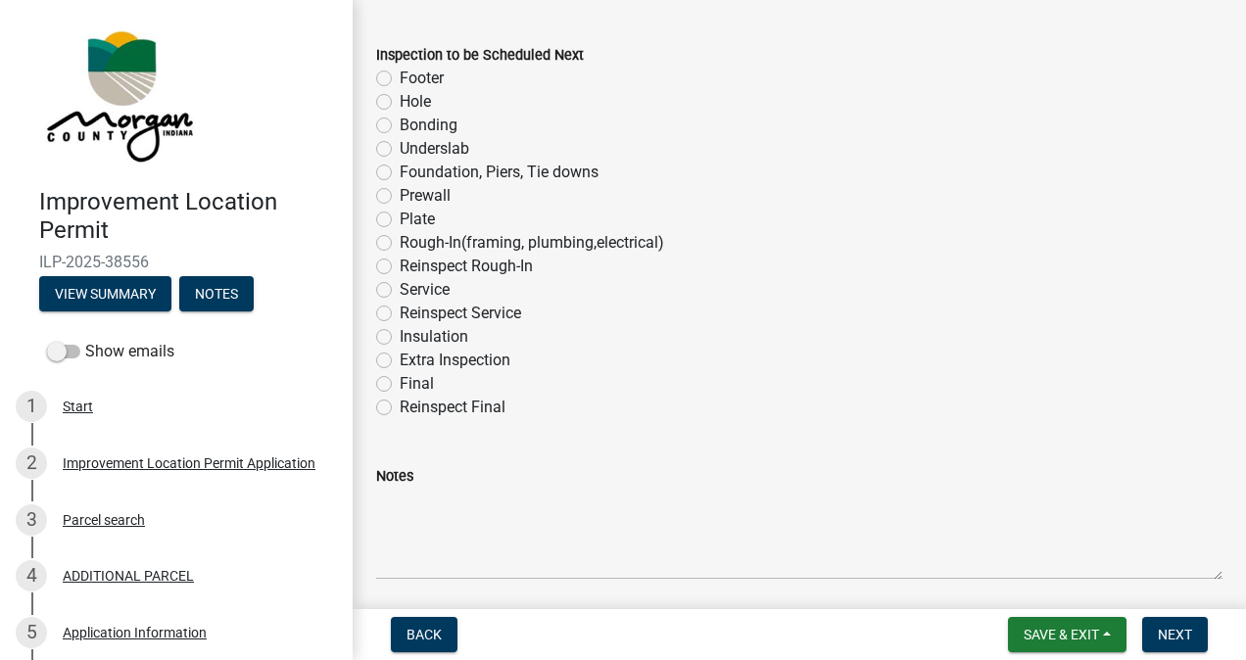
scroll to position [1258, 0]
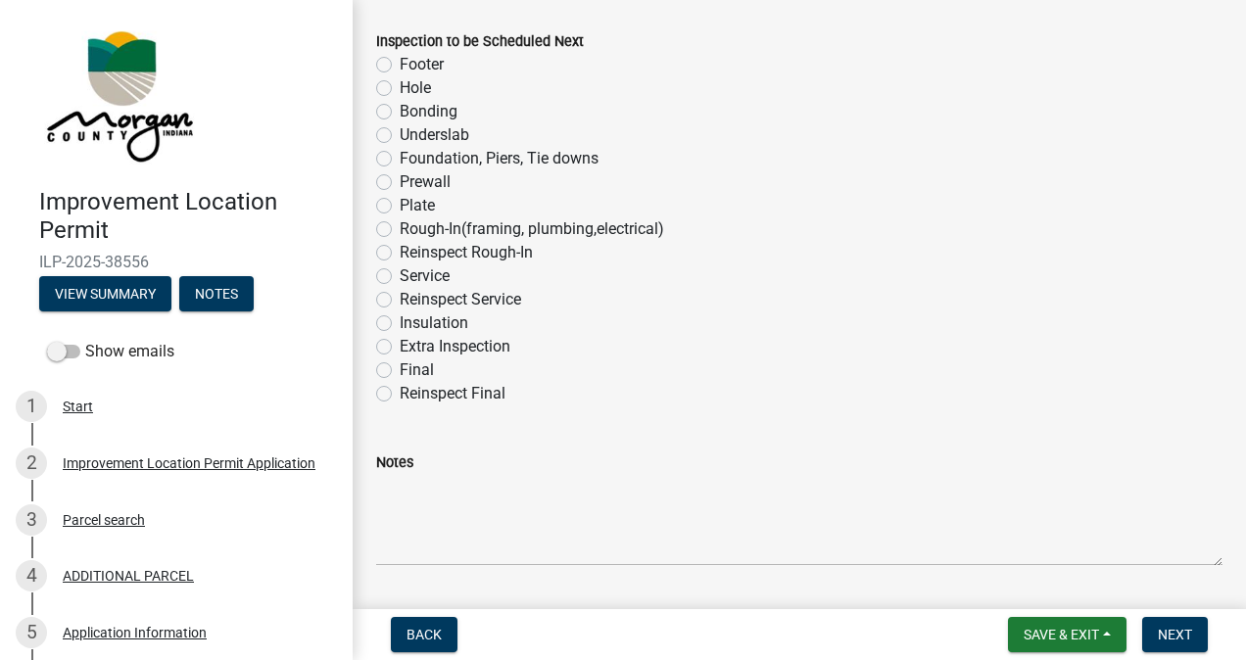
click at [400, 229] on label "Rough-In(framing, plumbing,electrical)" at bounding box center [532, 230] width 265 height 24
click at [400, 229] on input "Rough-In(framing, plumbing,electrical)" at bounding box center [406, 224] width 13 height 13
radio input "true"
click at [1156, 637] on button "Next" at bounding box center [1175, 634] width 66 height 35
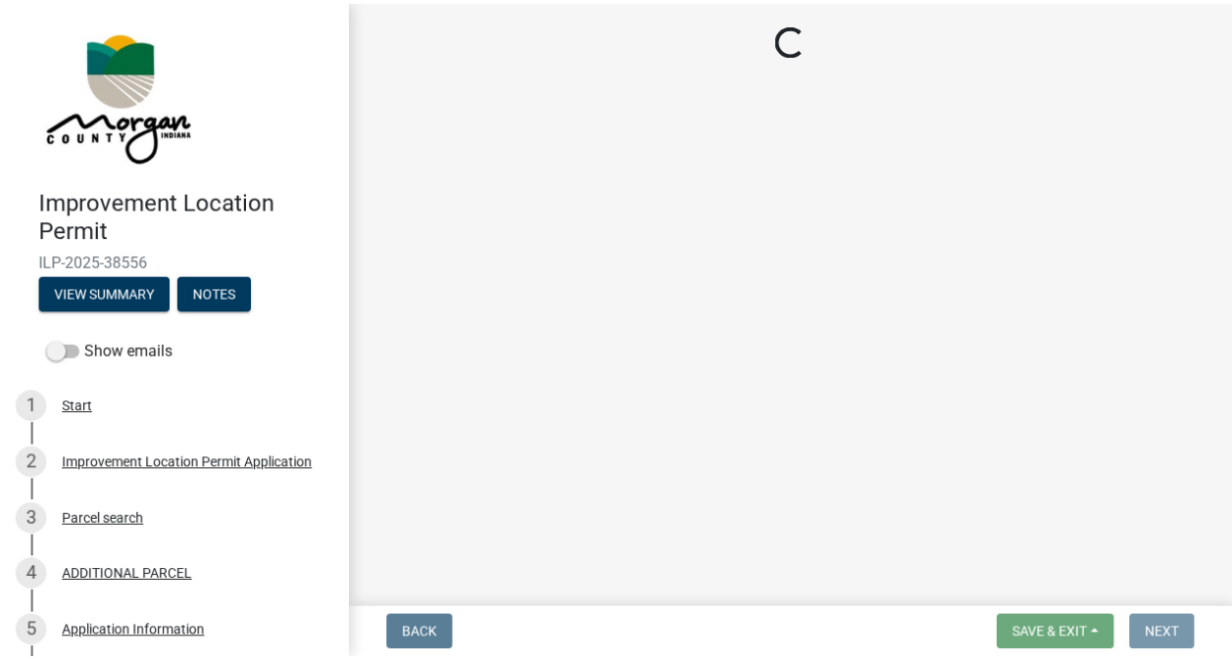
scroll to position [0, 0]
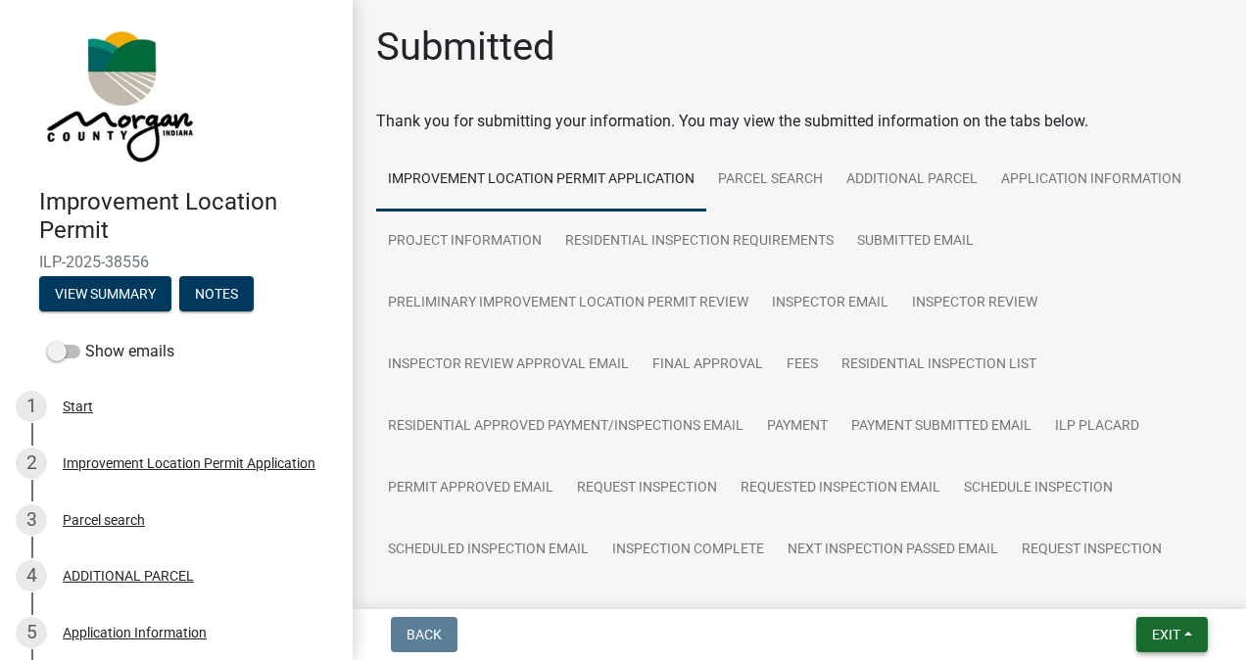
click at [1159, 638] on span "Exit" at bounding box center [1166, 635] width 28 height 16
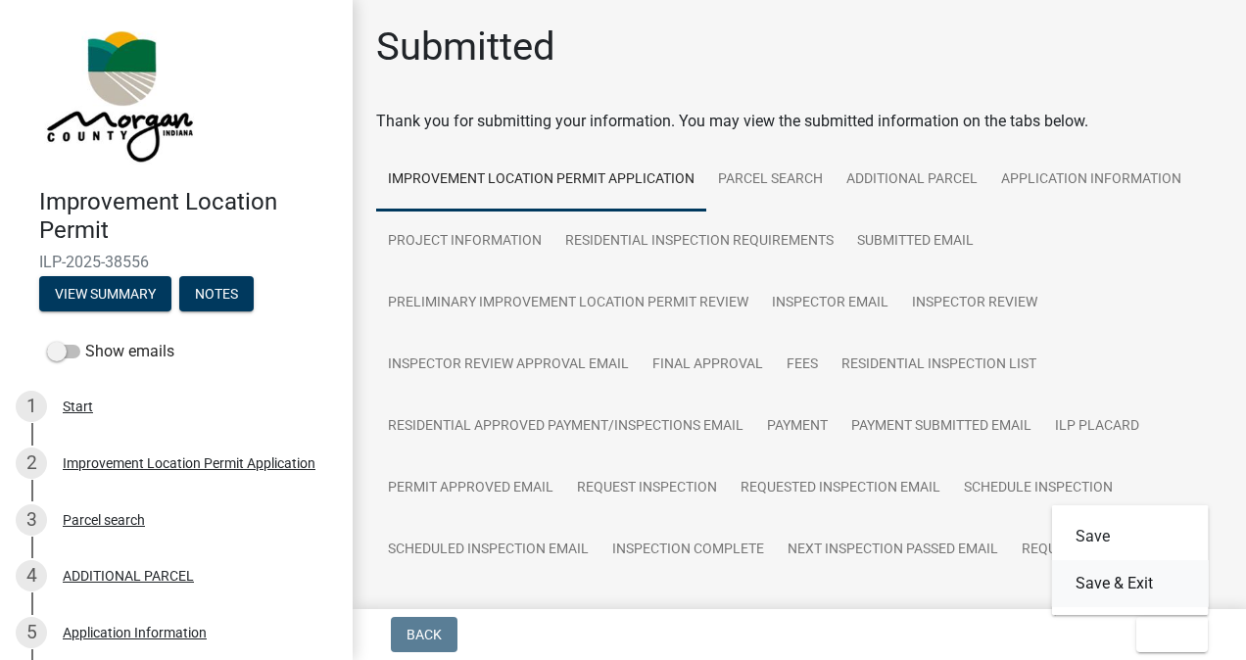
click at [1140, 585] on button "Save & Exit" at bounding box center [1130, 583] width 157 height 47
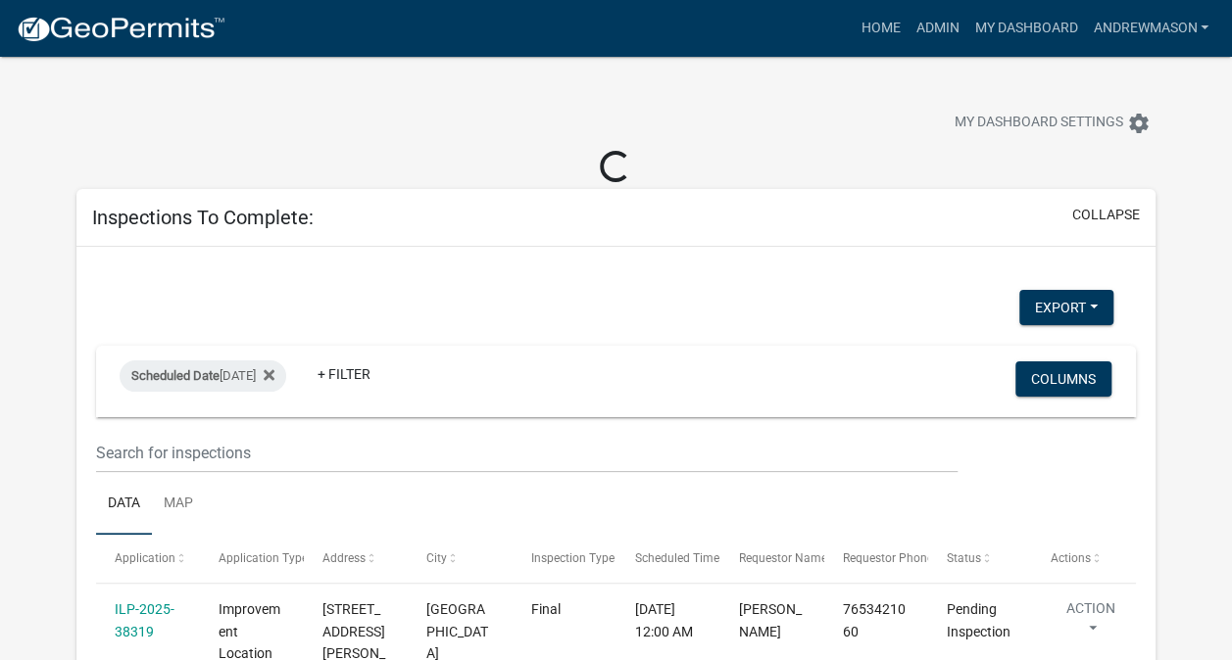
select select "3: 100"
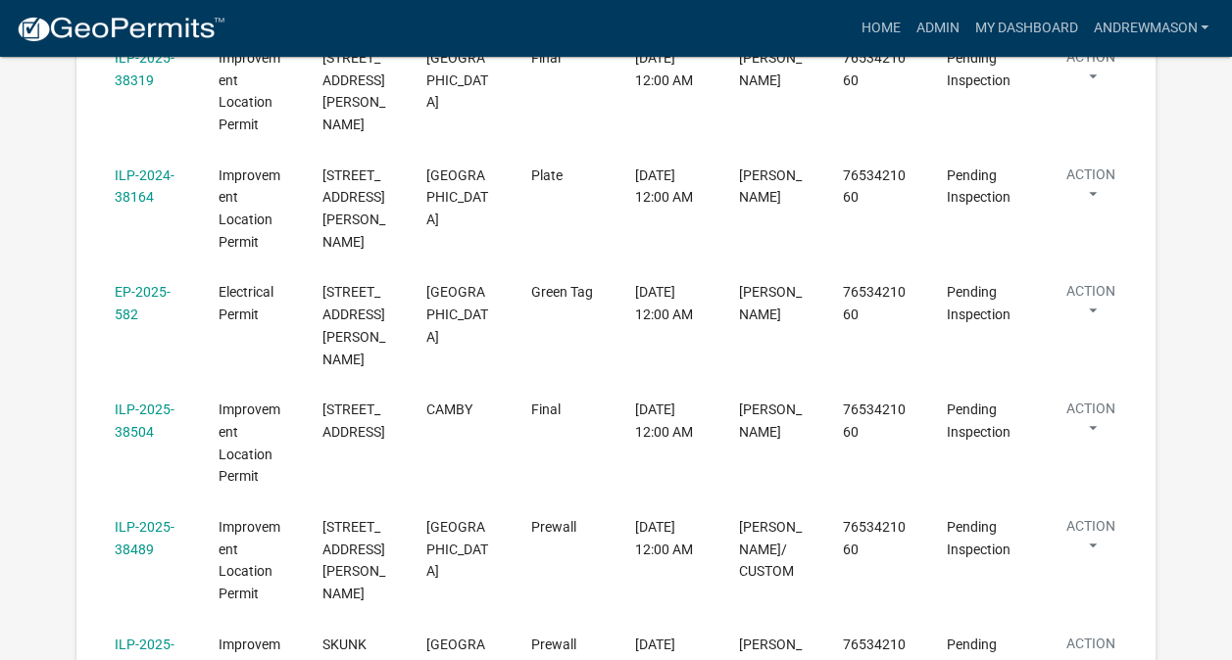
scroll to position [534, 0]
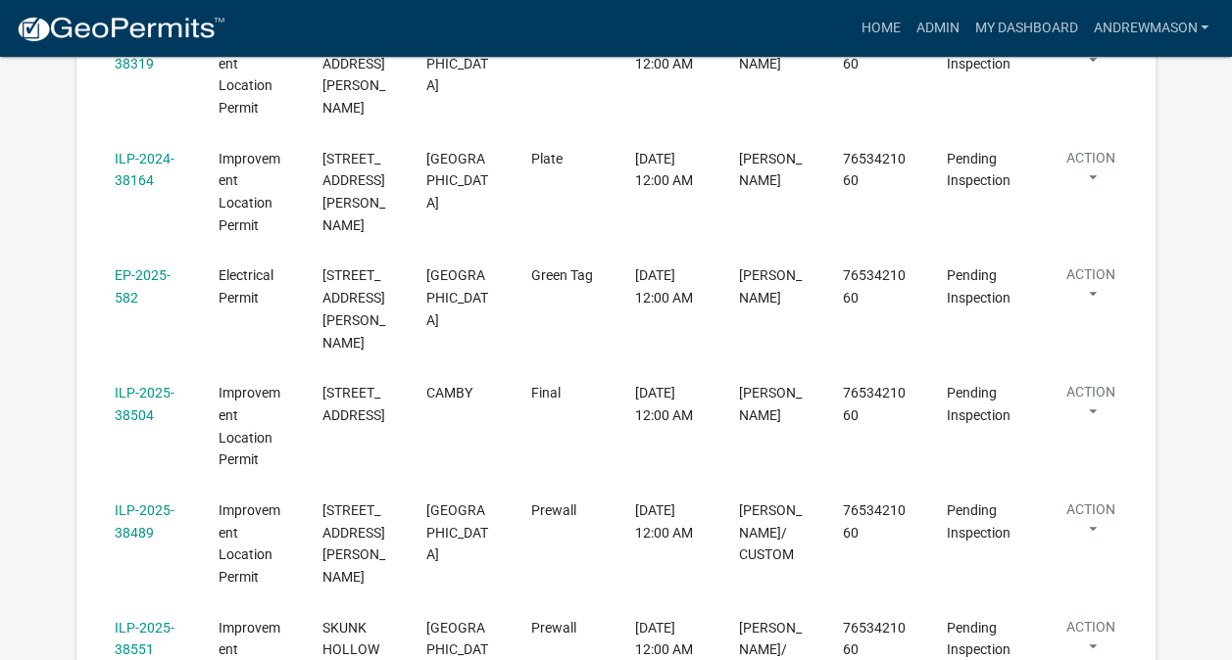
click at [149, 385] on link "ILP-2025-38504" at bounding box center [145, 404] width 60 height 38
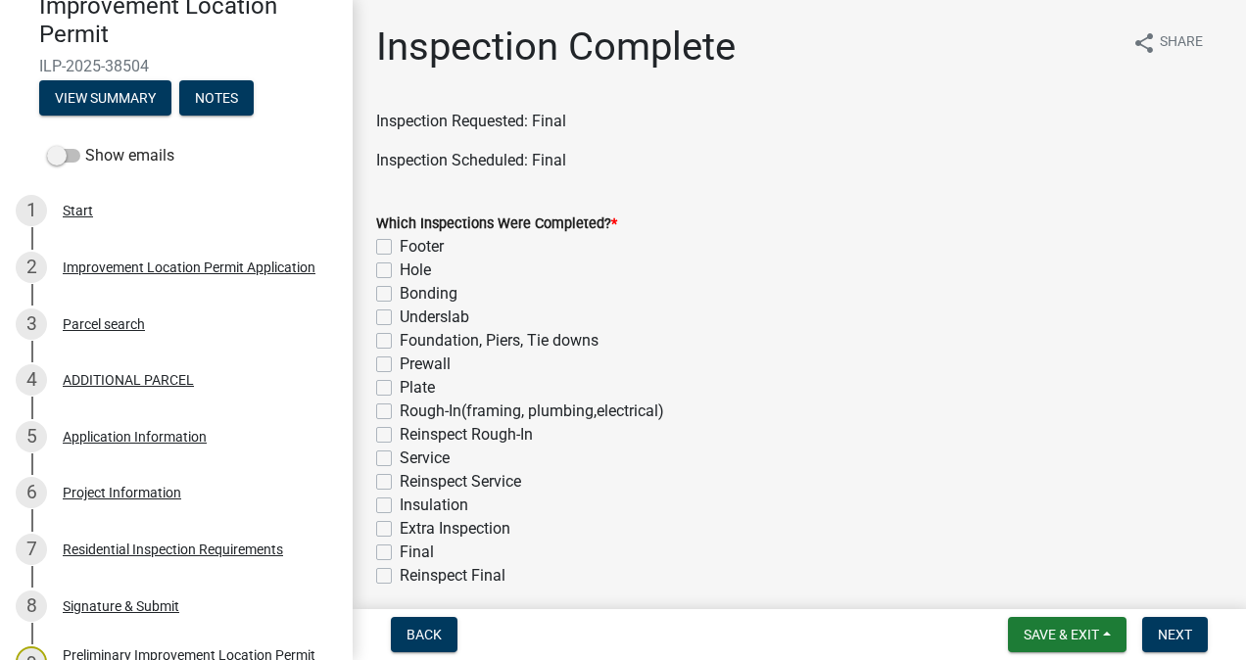
scroll to position [317, 0]
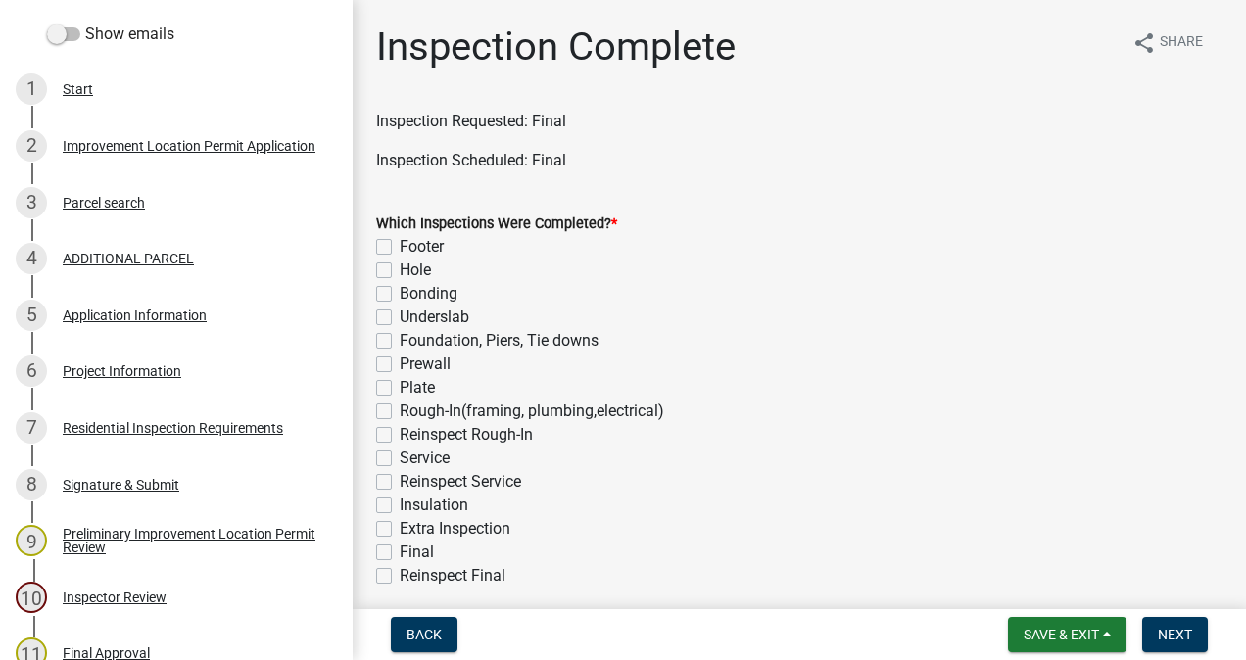
click at [151, 373] on div "Project Information" at bounding box center [122, 371] width 119 height 14
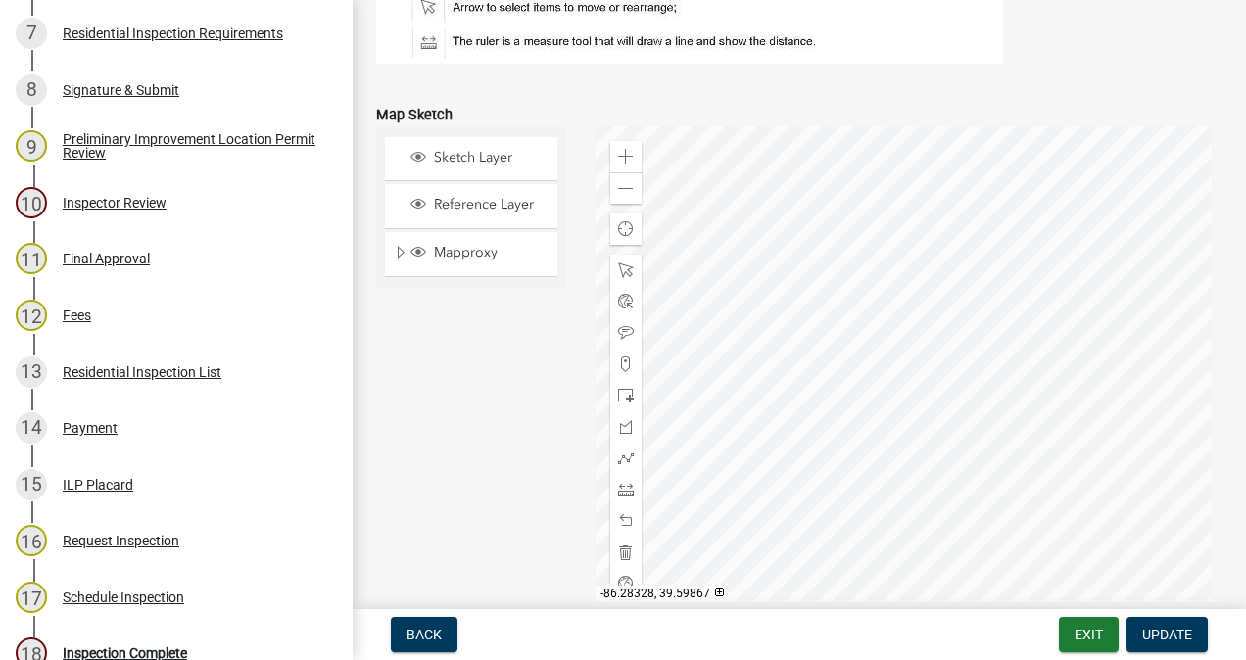
scroll to position [972, 0]
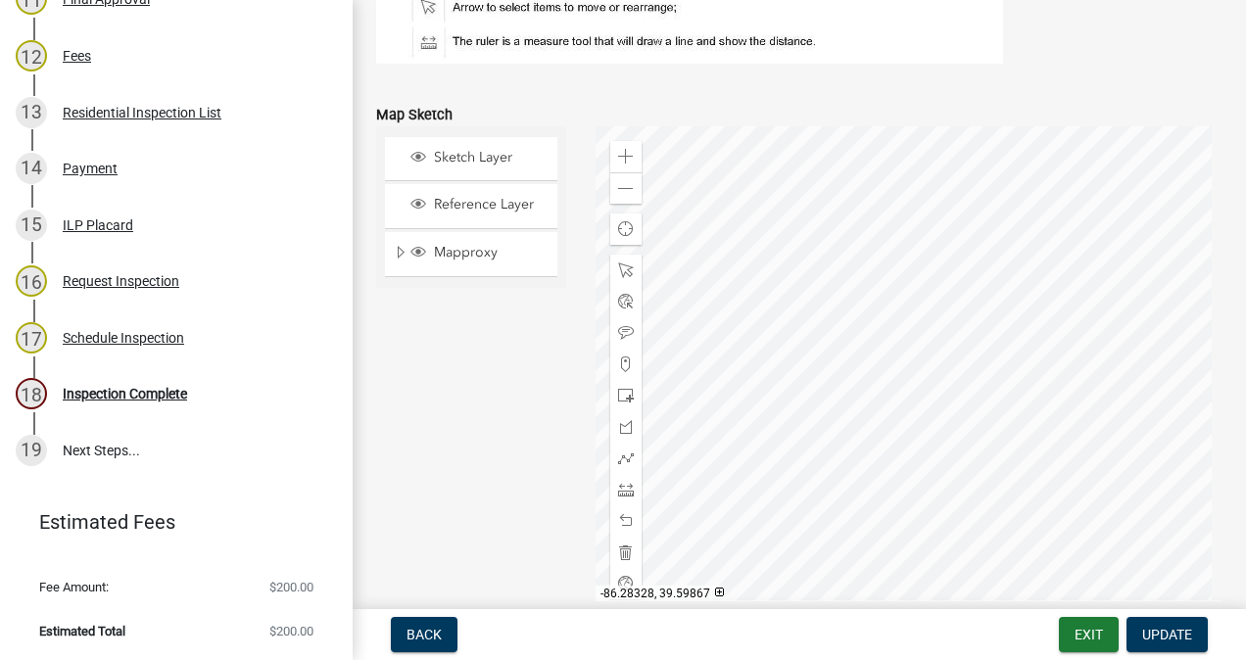
click at [163, 409] on div "18 Inspection Complete" at bounding box center [169, 393] width 306 height 31
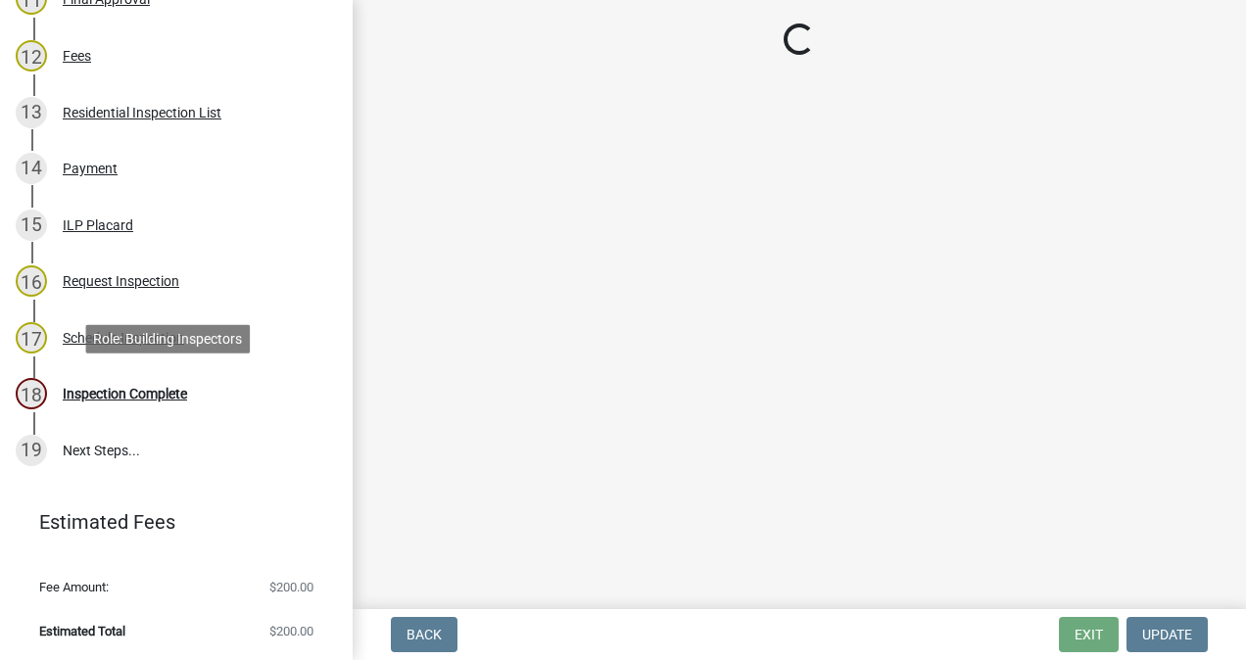
scroll to position [0, 0]
